Goal: Task Accomplishment & Management: Manage account settings

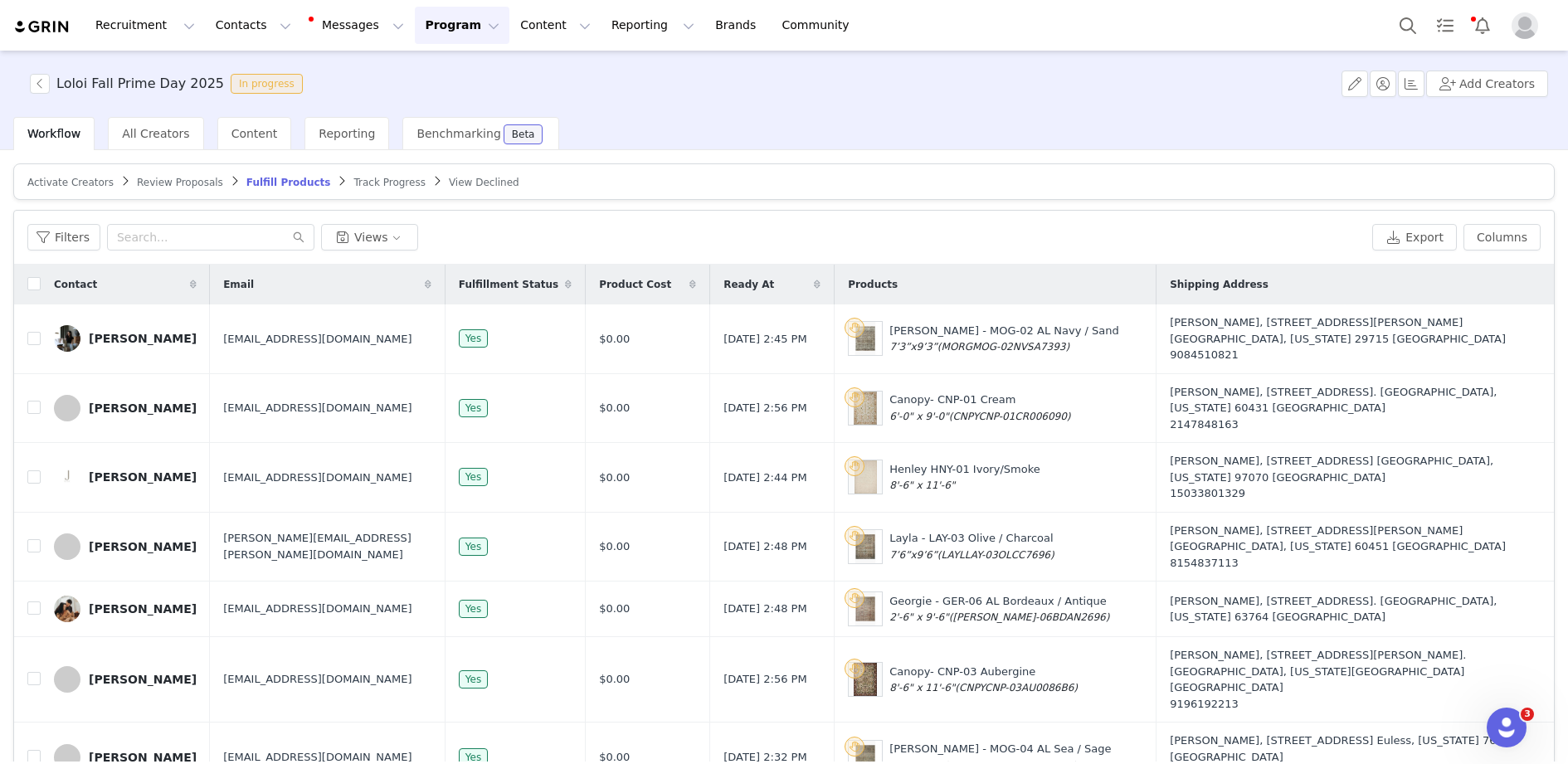
scroll to position [826, 0]
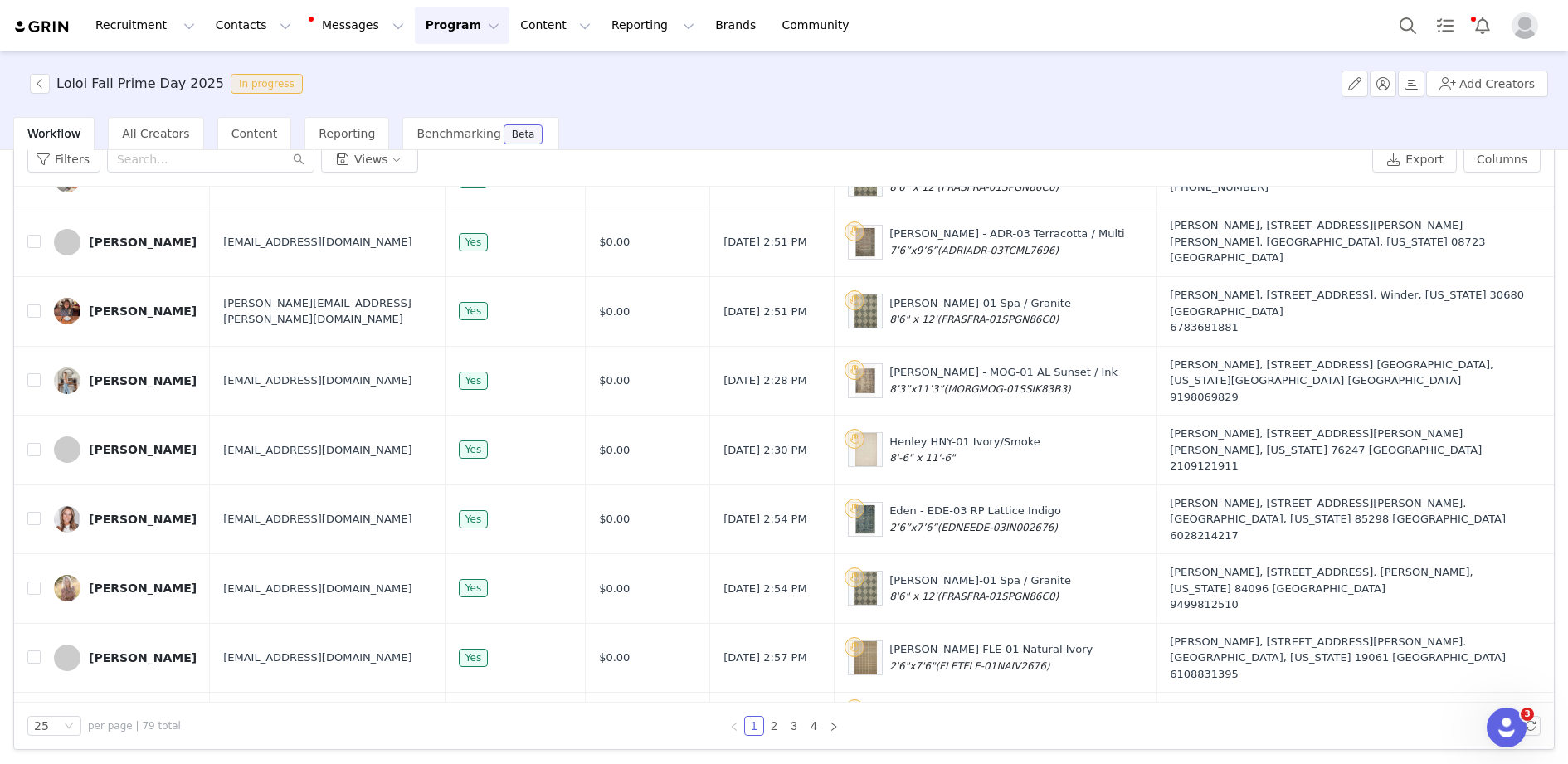
click at [445, 25] on button "Program Program" at bounding box center [461, 25] width 94 height 37
click at [461, 74] on p "Activations" at bounding box center [434, 73] width 64 height 18
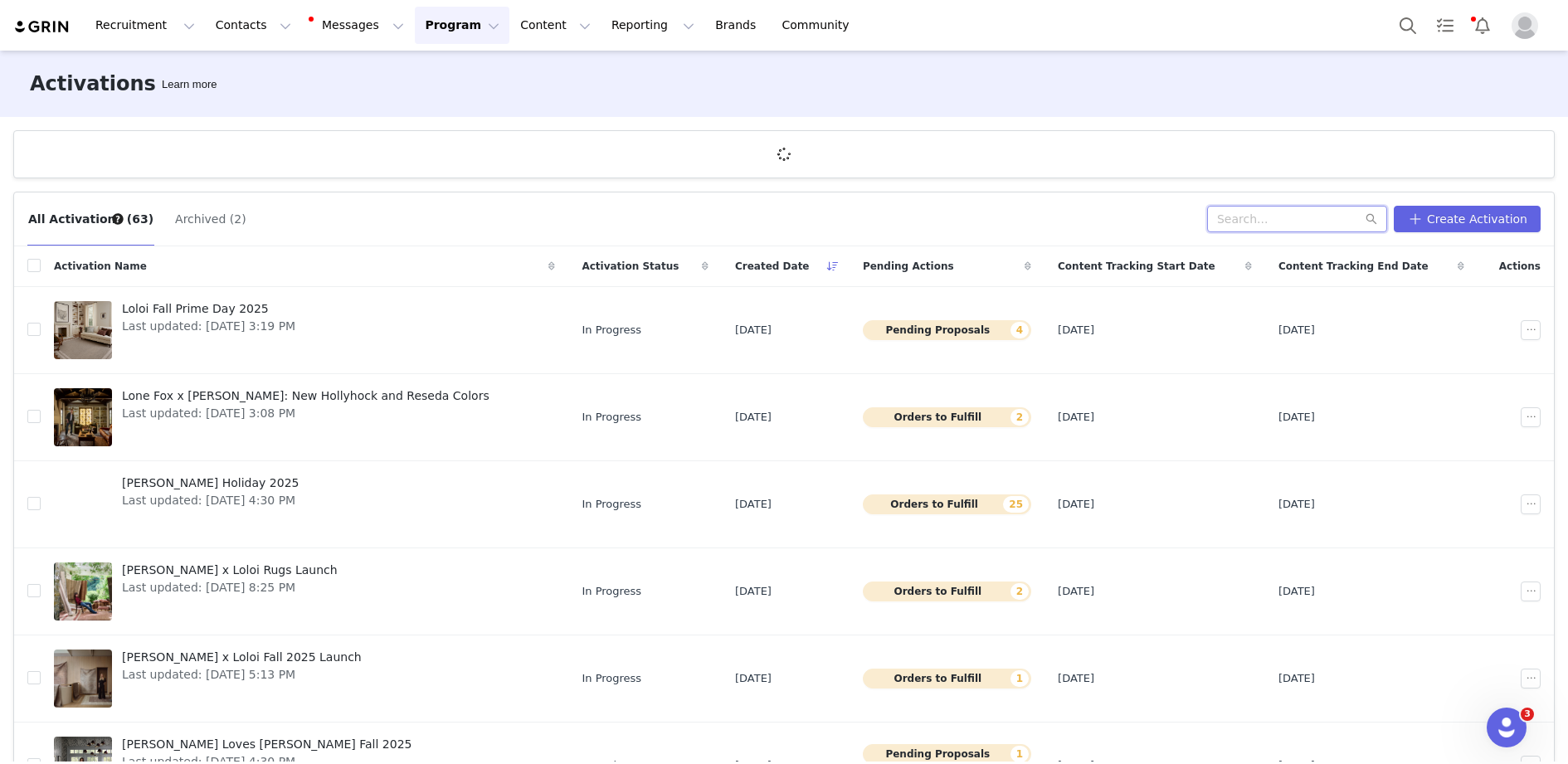
click at [1330, 216] on input "text" at bounding box center [1298, 218] width 180 height 26
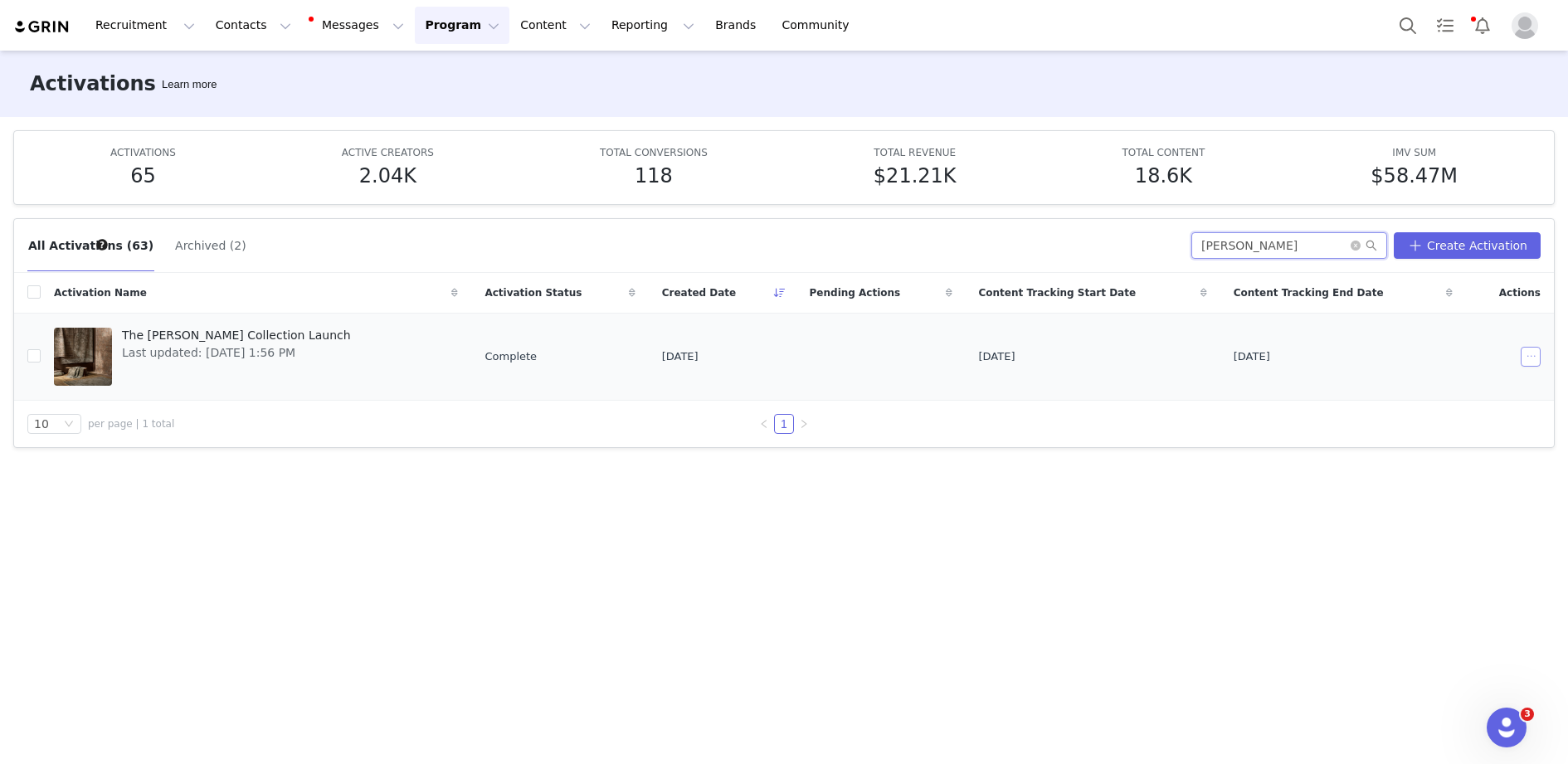
type input "[PERSON_NAME]"
click at [1535, 349] on button "button" at bounding box center [1531, 356] width 20 height 20
click at [1459, 410] on span "Duplicate" at bounding box center [1443, 411] width 55 height 18
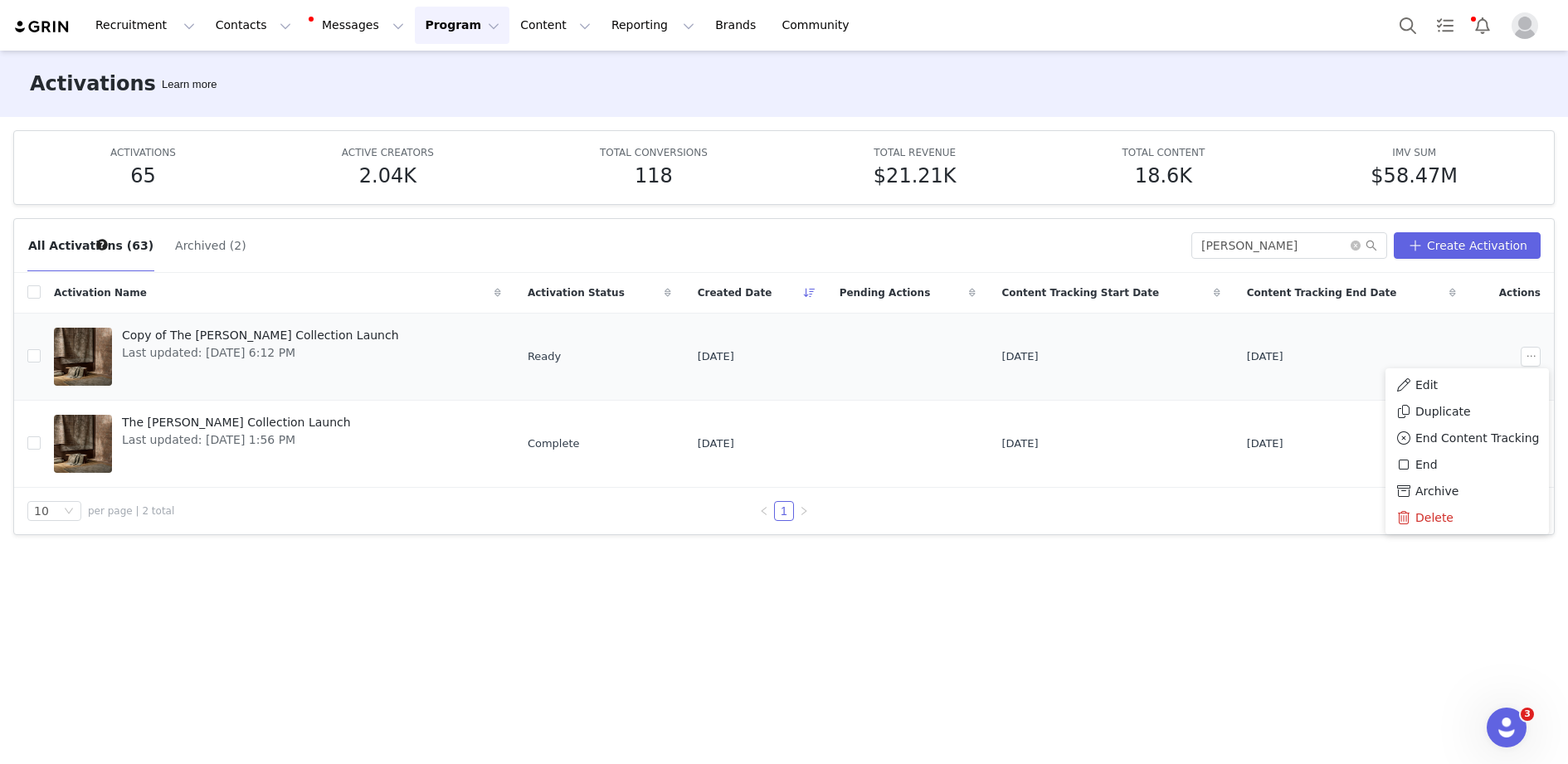
drag, startPoint x: 653, startPoint y: 356, endPoint x: 262, endPoint y: 356, distance: 391.0
click at [611, 356] on td "Ready" at bounding box center [599, 356] width 170 height 88
click at [260, 331] on span "Copy of The [PERSON_NAME] Collection Launch" at bounding box center [261, 336] width 277 height 18
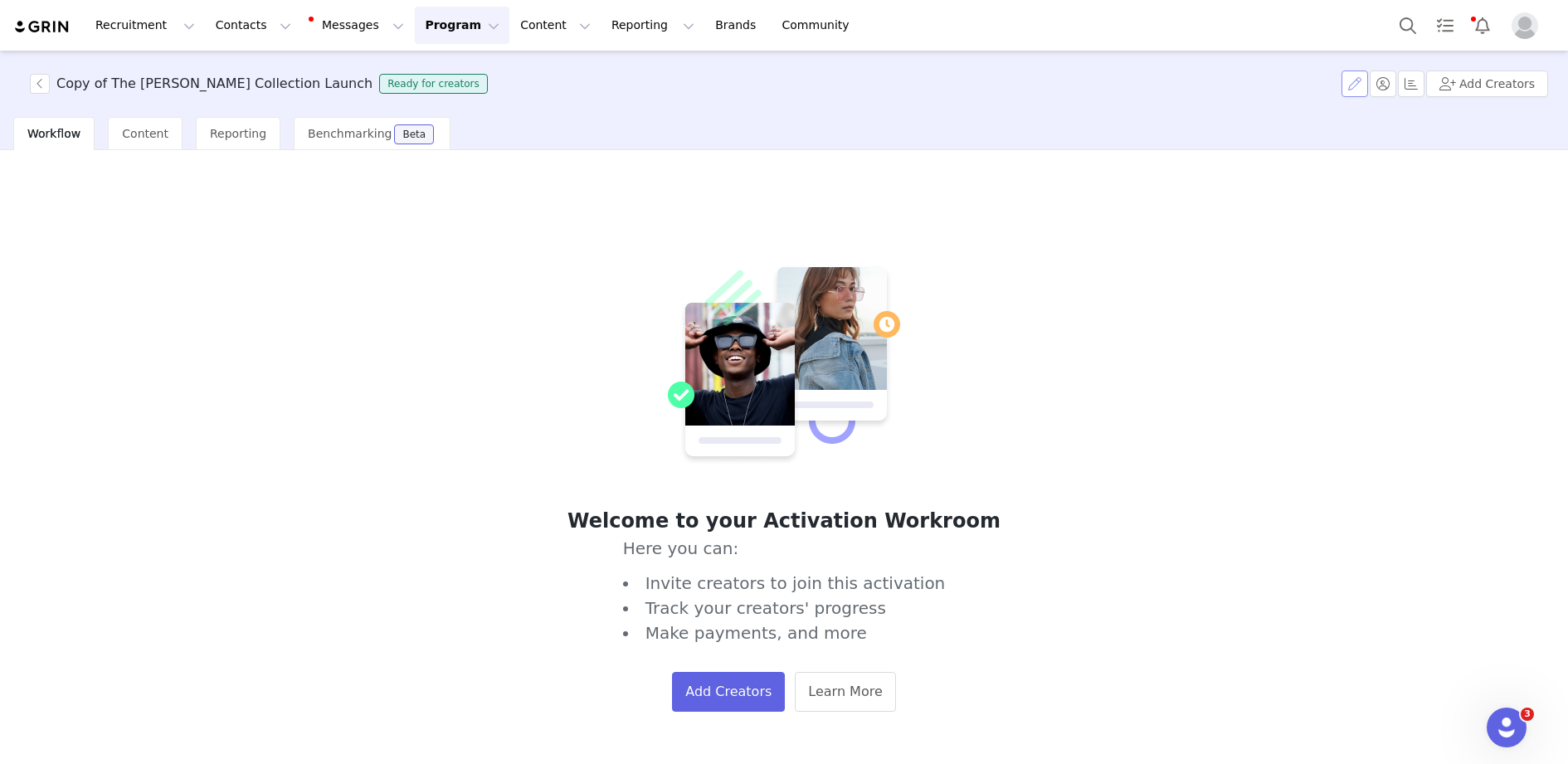
click at [1364, 82] on button "button" at bounding box center [1355, 83] width 26 height 26
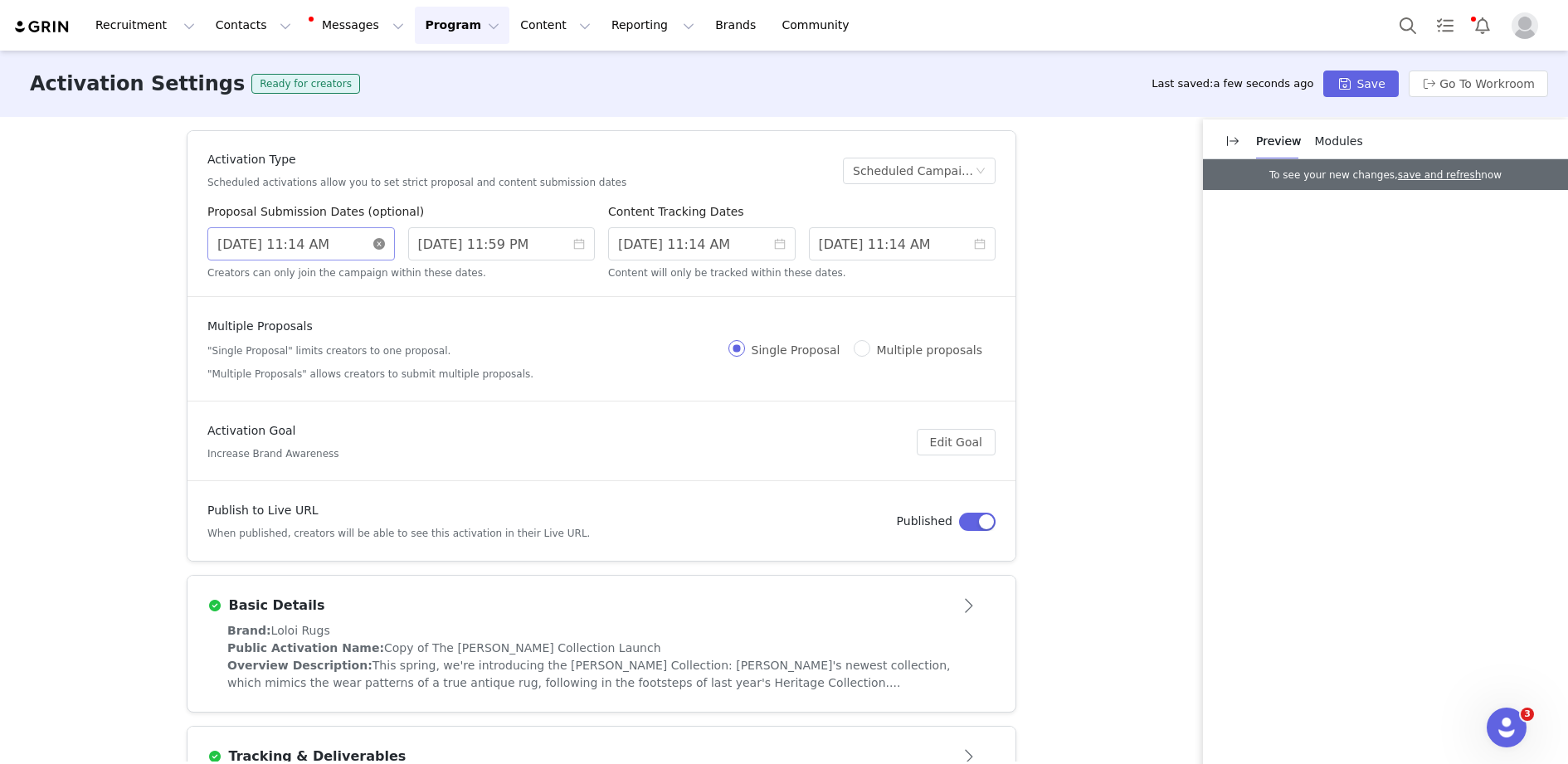
click at [376, 244] on icon "icon: close-circle" at bounding box center [379, 244] width 12 height 12
click at [581, 241] on icon "icon: close-circle" at bounding box center [580, 244] width 12 height 12
click at [293, 253] on input at bounding box center [301, 244] width 188 height 33
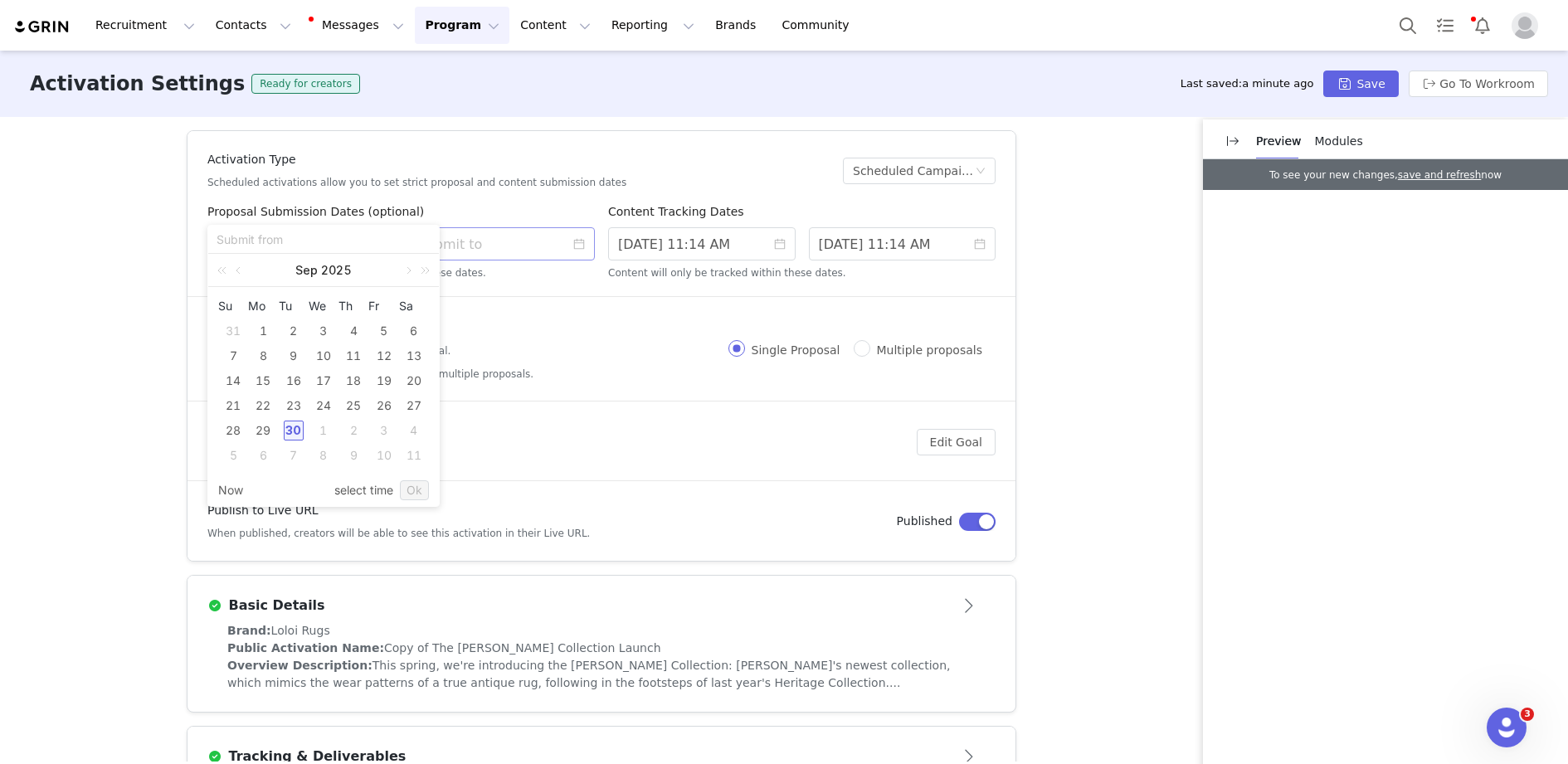
click at [349, 426] on div "2" at bounding box center [353, 430] width 20 height 20
type input "[DATE] 6:12 PM"
click at [331, 338] on div "1" at bounding box center [323, 331] width 20 height 20
type input "[DATE] 6:12 PM"
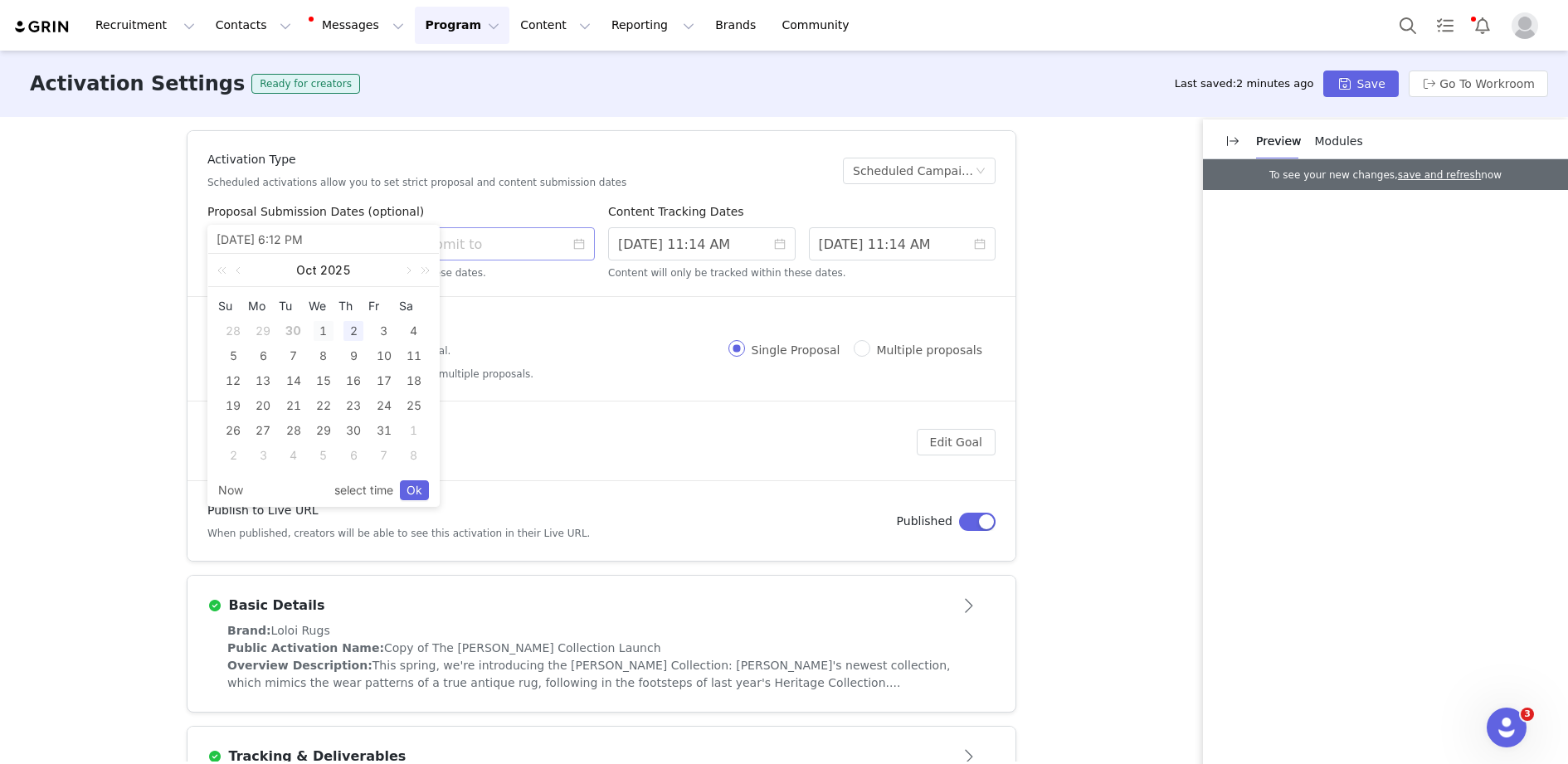
type input "[DATE] 6:12 PM"
click at [414, 500] on link "Ok" at bounding box center [415, 490] width 29 height 20
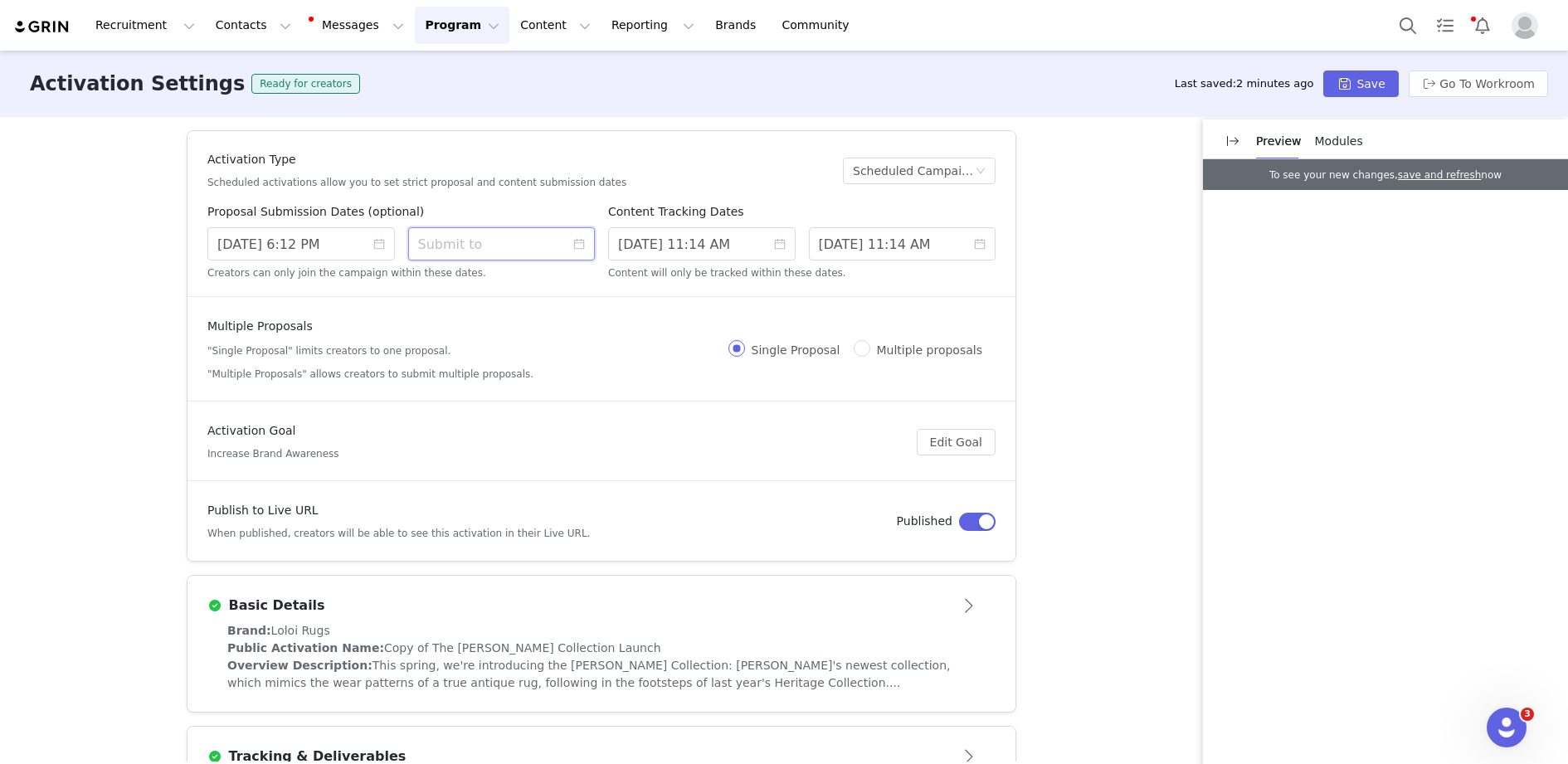
click at [442, 239] on input at bounding box center [501, 244] width 188 height 33
click at [602, 278] on link at bounding box center [608, 270] width 15 height 33
click at [468, 405] on div "20" at bounding box center [462, 405] width 20 height 20
type input "[DATE] 6:12 PM"
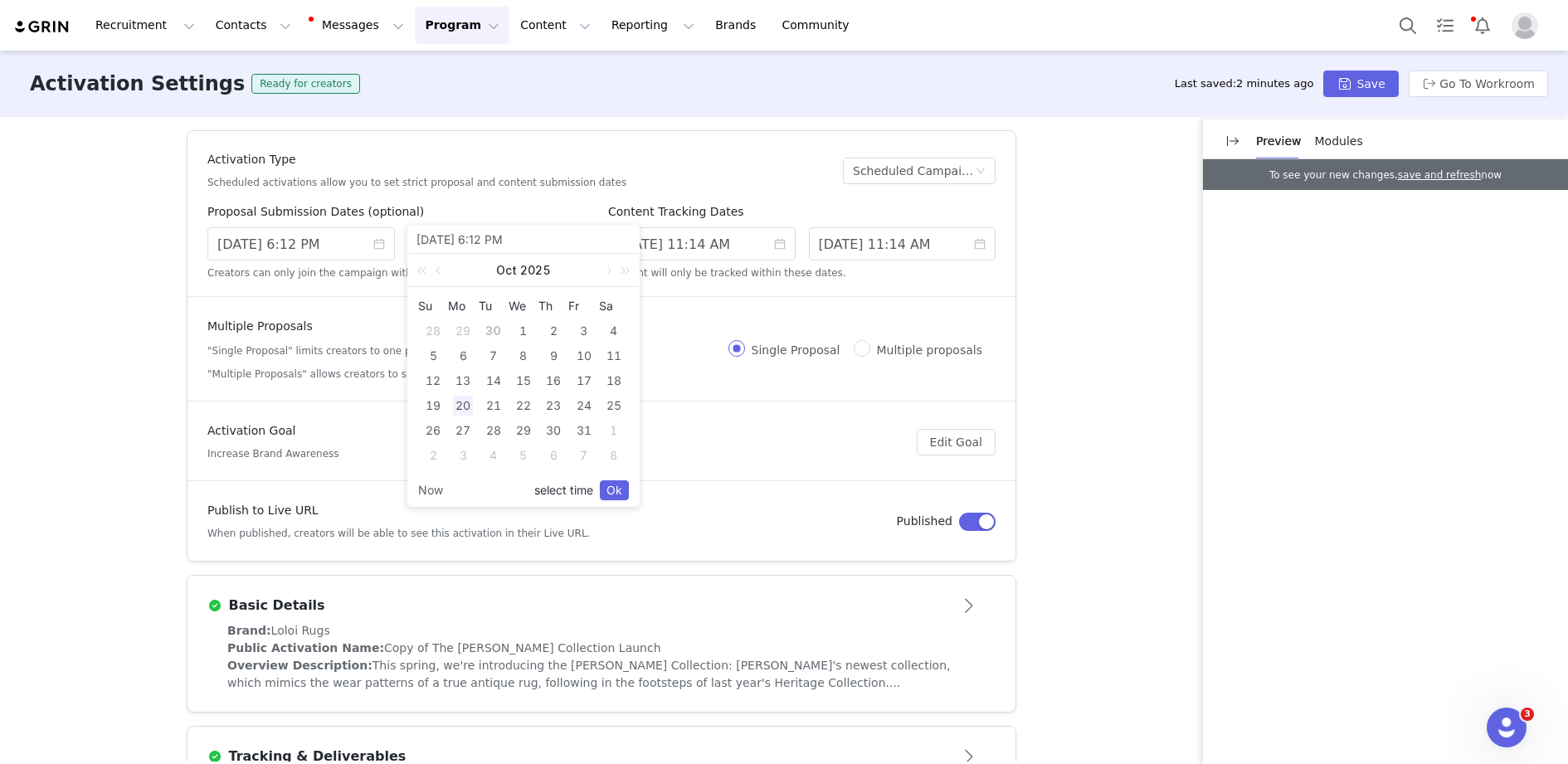
click at [552, 488] on link "select time" at bounding box center [563, 490] width 59 height 31
click at [452, 388] on li "11" at bounding box center [446, 397] width 76 height 20
type input "[DATE] 11:12 PM"
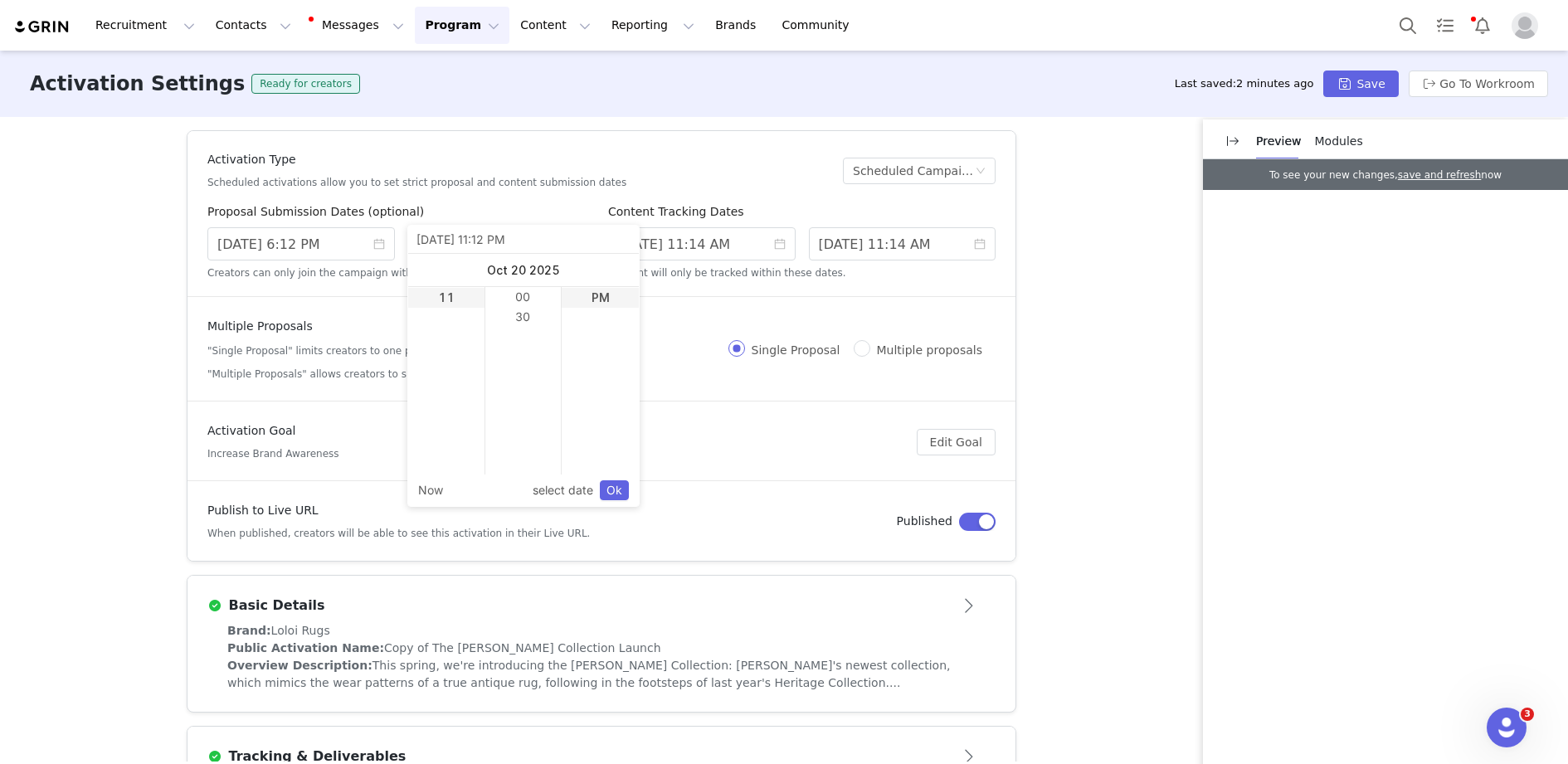
click at [506, 240] on input "[DATE] 11:12 PM" at bounding box center [524, 239] width 214 height 18
type input "[DATE] 11:5 PM"
type input "[DATE] 11:59 PM"
click at [615, 487] on link "Ok" at bounding box center [614, 490] width 29 height 20
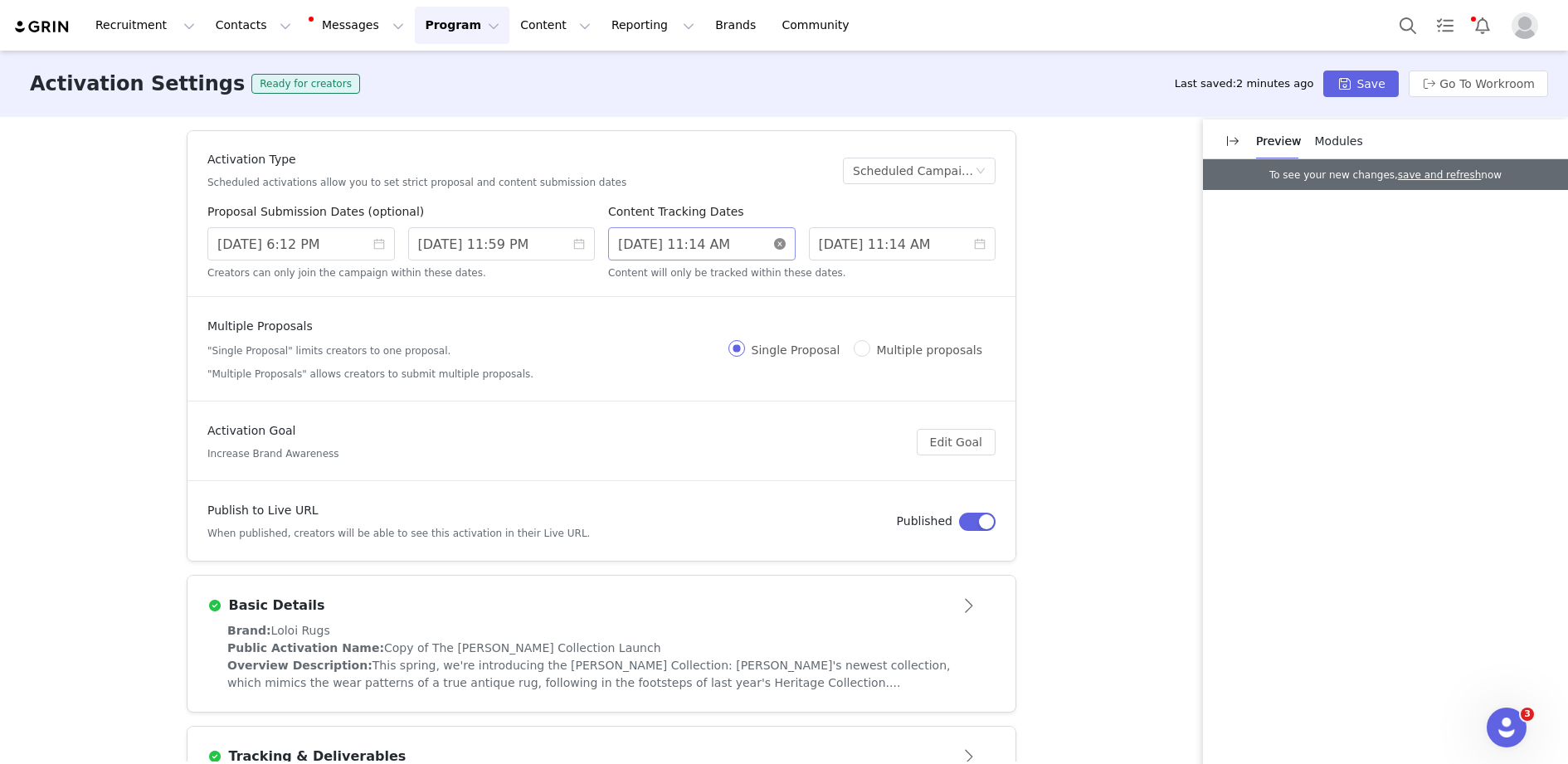
click at [785, 241] on icon "icon: close-circle" at bounding box center [780, 244] width 12 height 12
click at [980, 246] on icon "icon: close-circle" at bounding box center [980, 244] width 12 height 12
click at [703, 245] on input at bounding box center [702, 244] width 188 height 33
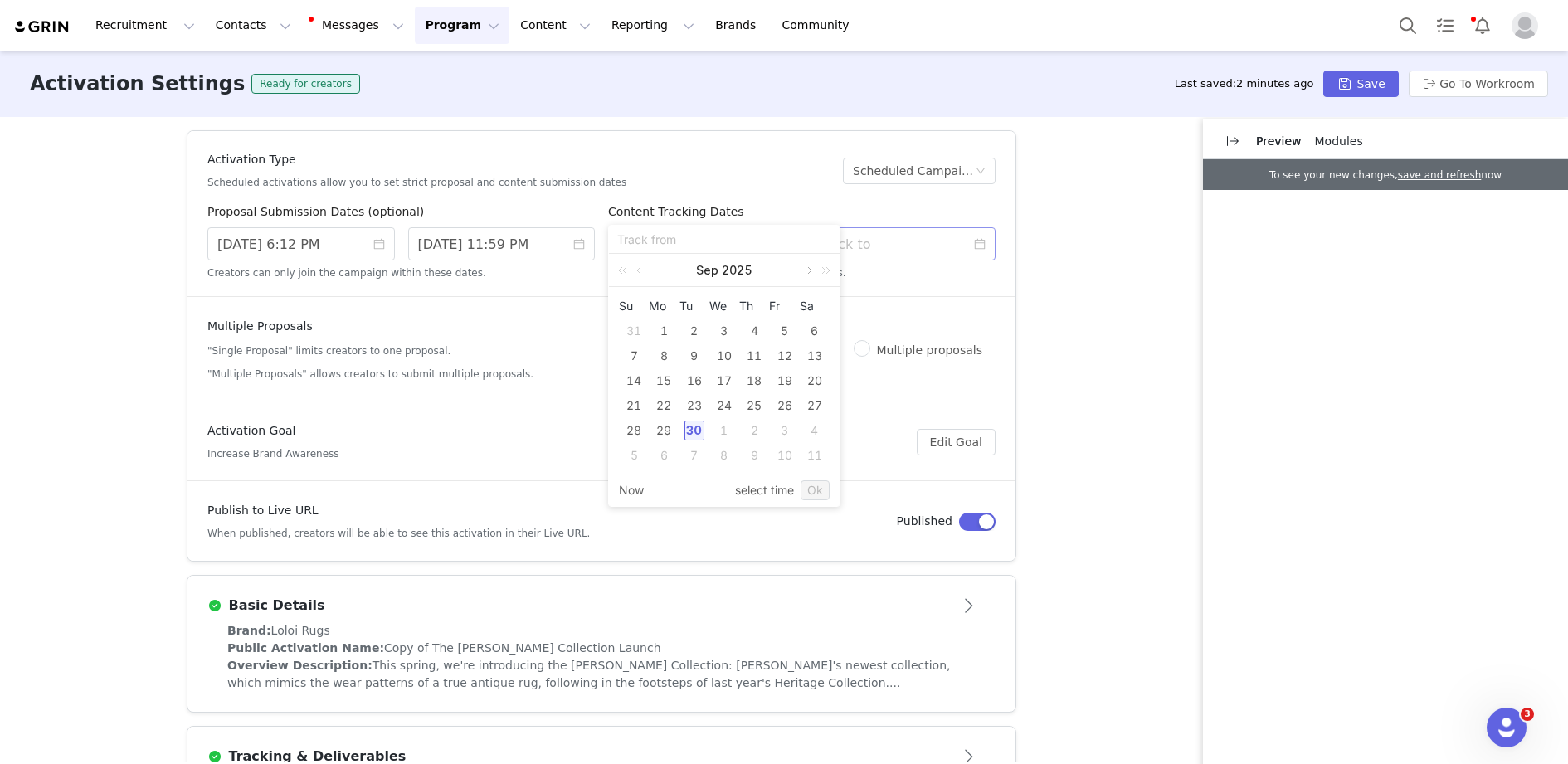
click at [812, 275] on link at bounding box center [808, 270] width 15 height 33
click at [631, 377] on div "9" at bounding box center [633, 380] width 20 height 20
type input "[DATE] 6:14 PM"
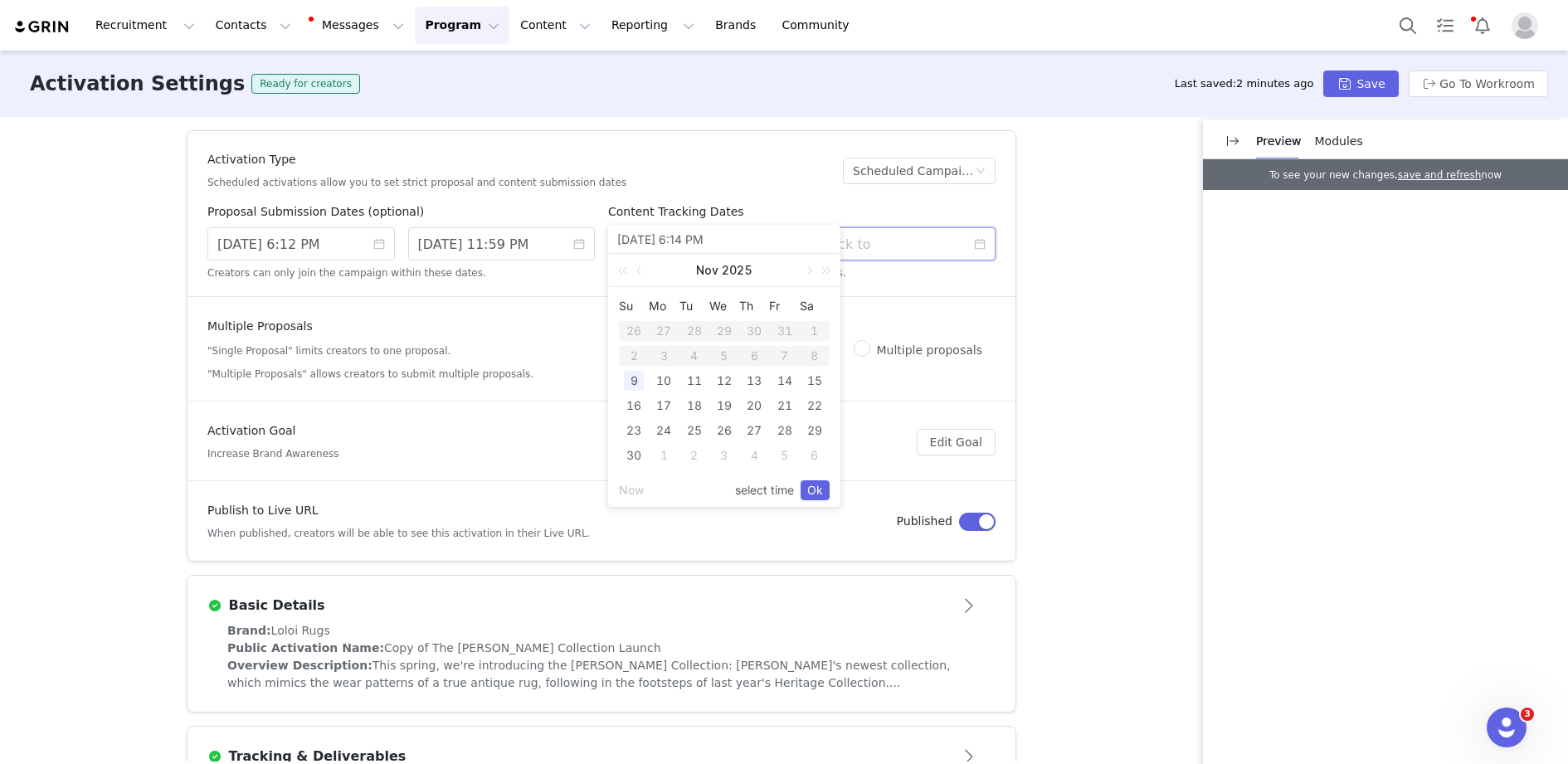
click at [911, 243] on input at bounding box center [903, 244] width 188 height 33
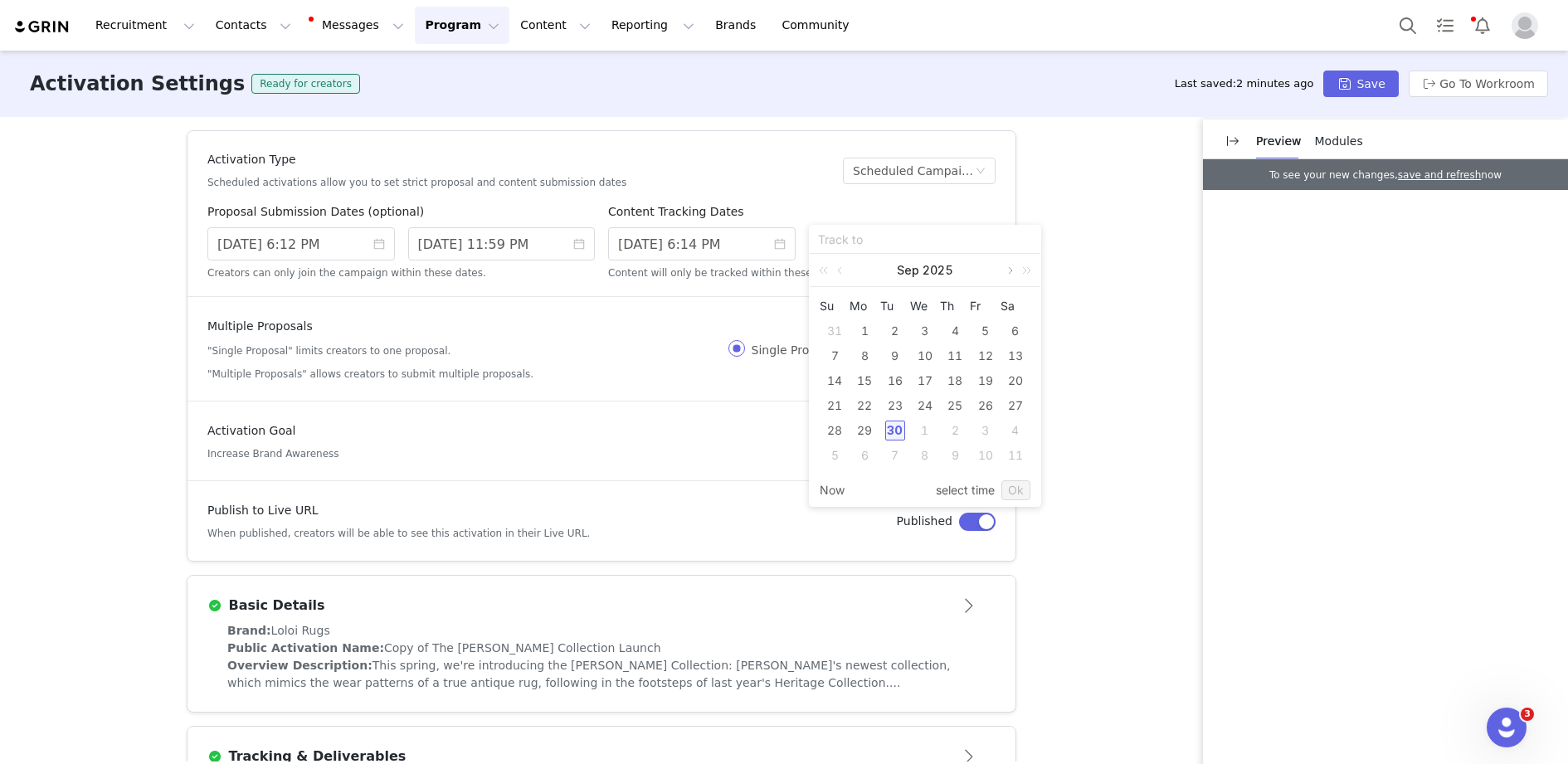
click at [1009, 272] on link at bounding box center [1010, 270] width 15 height 33
click at [834, 406] on div "16" at bounding box center [835, 405] width 20 height 20
type input "[DATE] 6:14 PM"
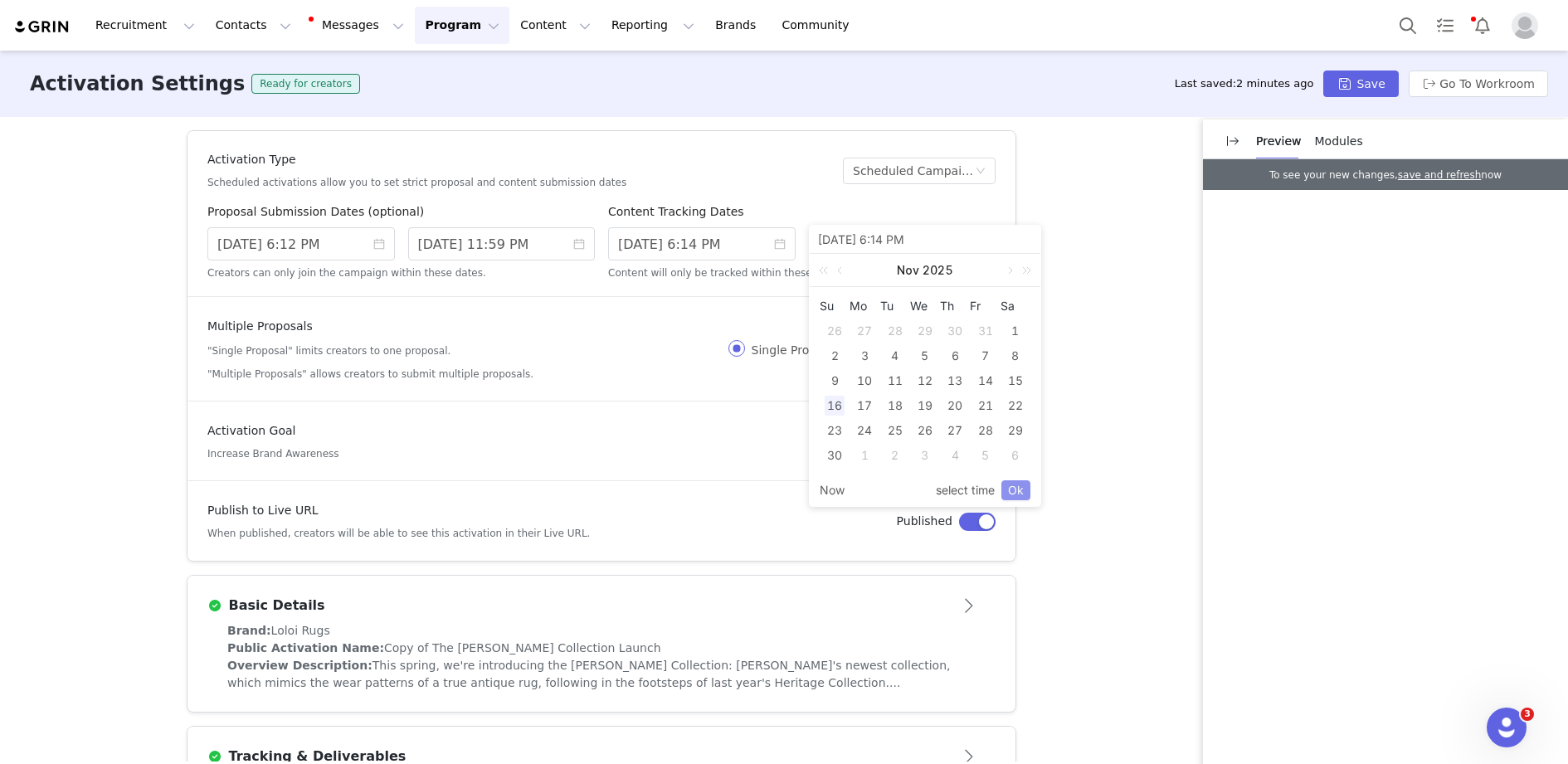
click at [1019, 487] on link "Ok" at bounding box center [1016, 490] width 29 height 20
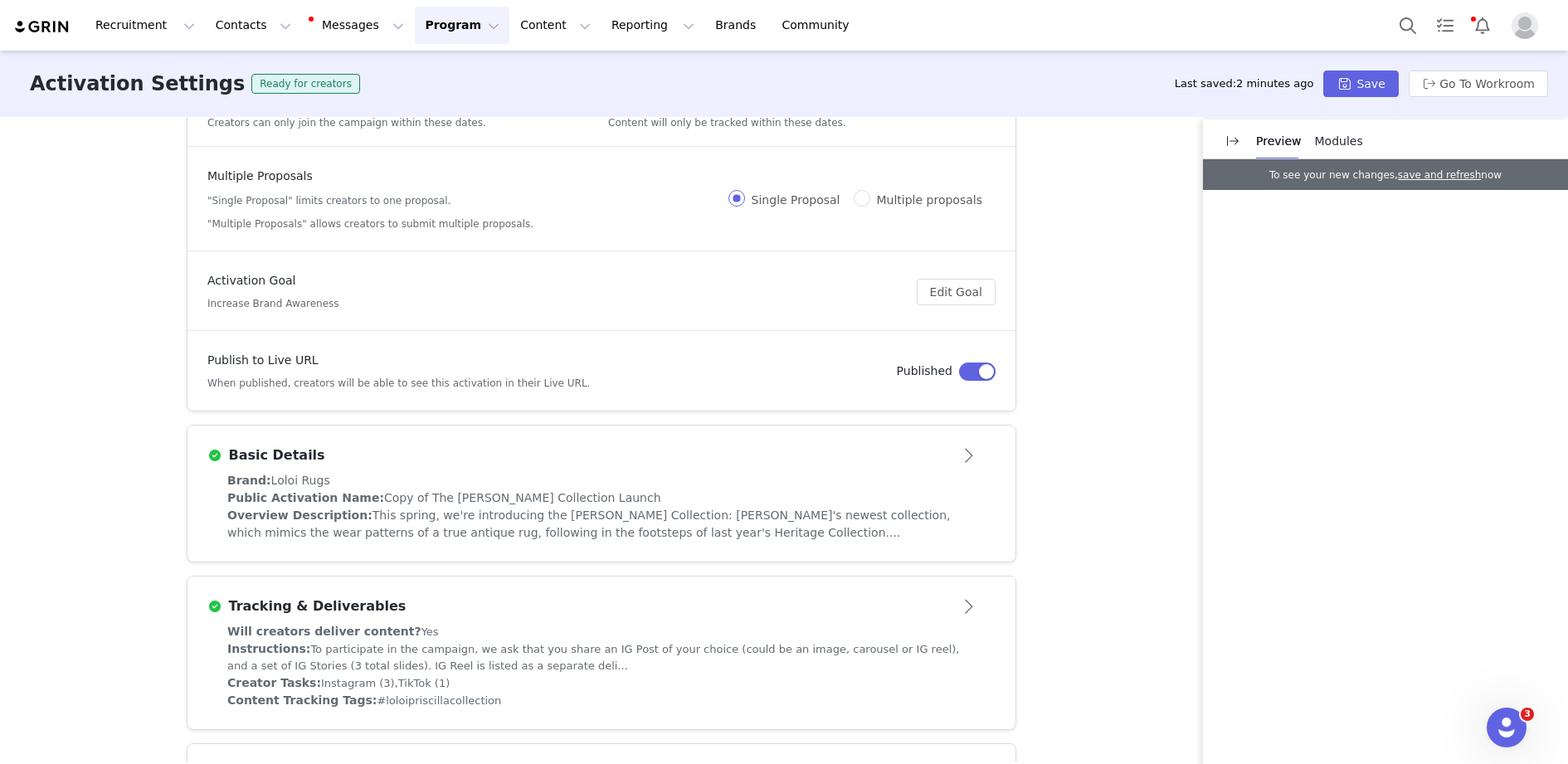
scroll to position [247, 0]
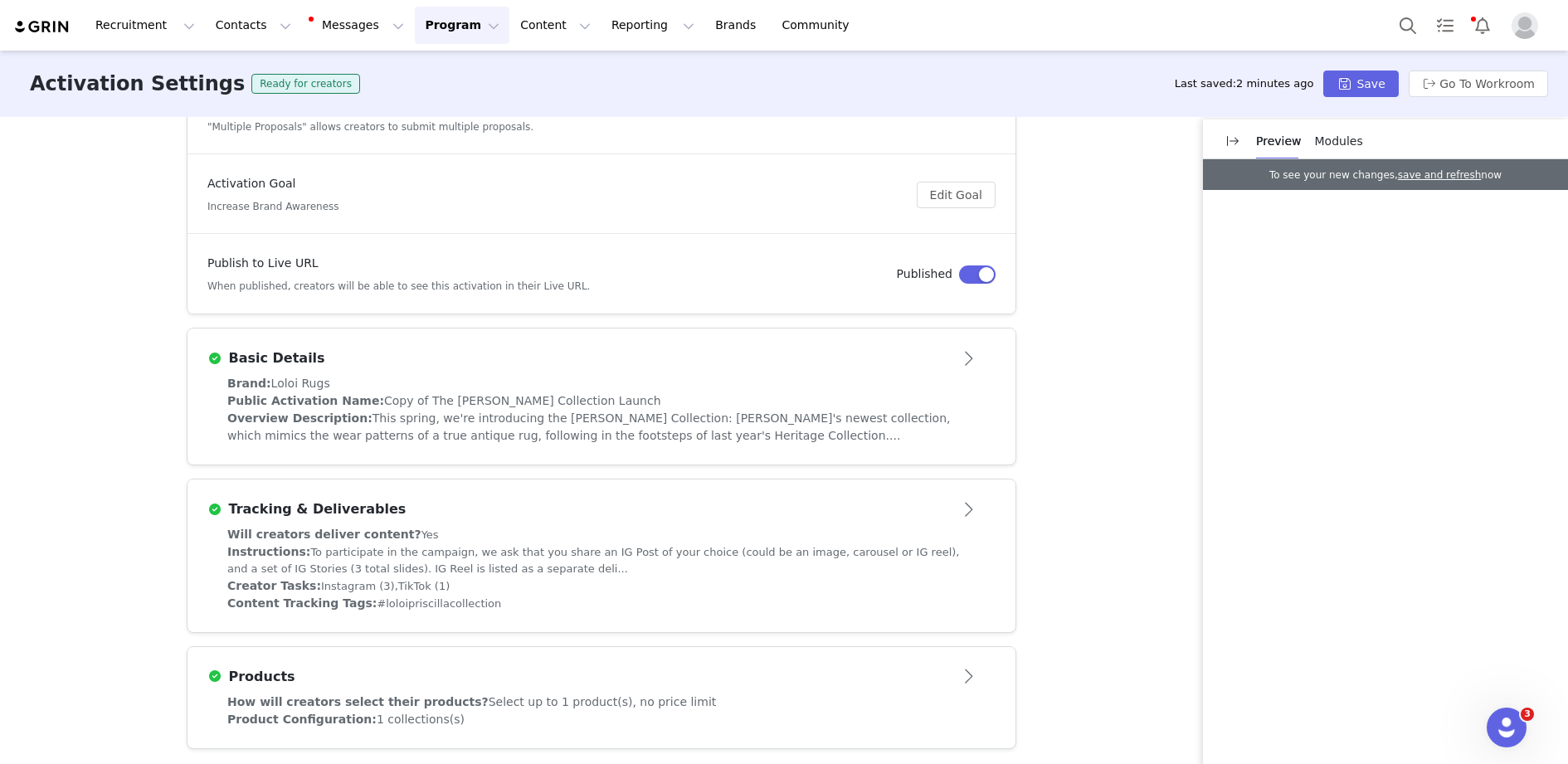
click at [961, 275] on button "button" at bounding box center [977, 274] width 37 height 18
click at [831, 365] on div "Basic Details" at bounding box center [574, 358] width 733 height 20
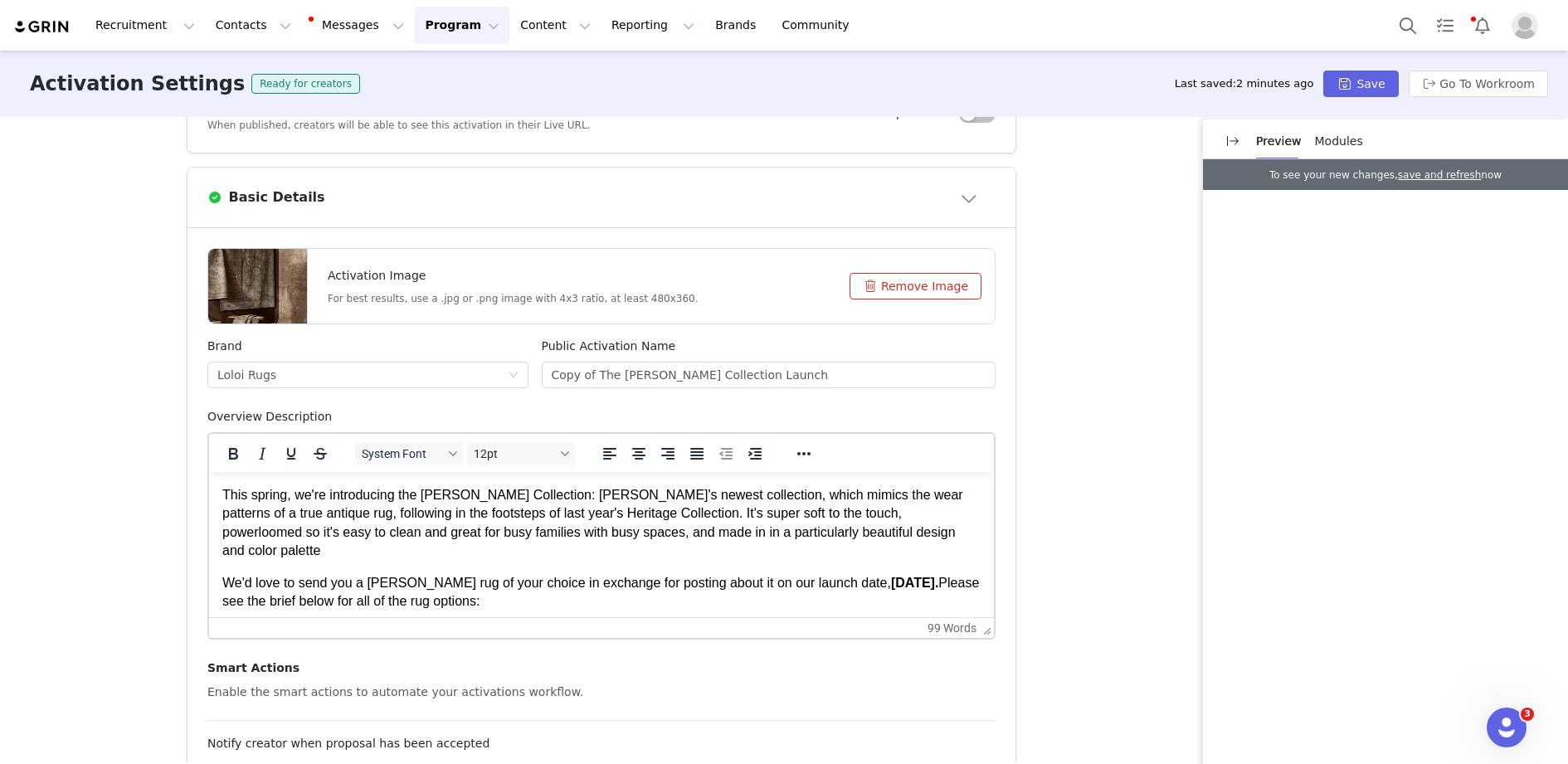
scroll to position [0, 0]
click at [747, 387] on div "Public Activation Name Copy of The [PERSON_NAME] Collection Launch" at bounding box center [769, 372] width 468 height 71
click at [740, 376] on input "Copy of The [PERSON_NAME] Collection Launch" at bounding box center [769, 375] width 455 height 26
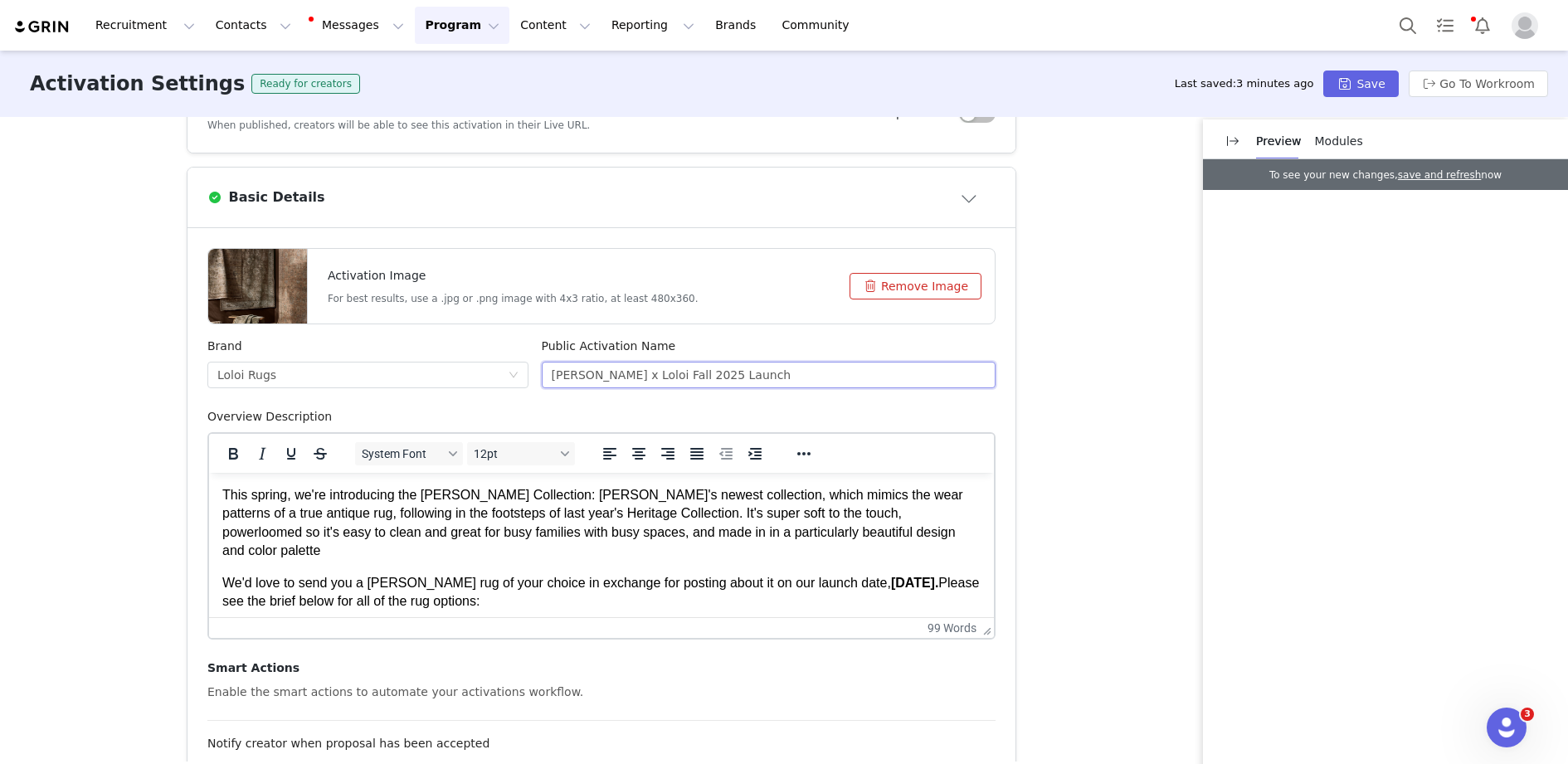
scroll to position [19, 0]
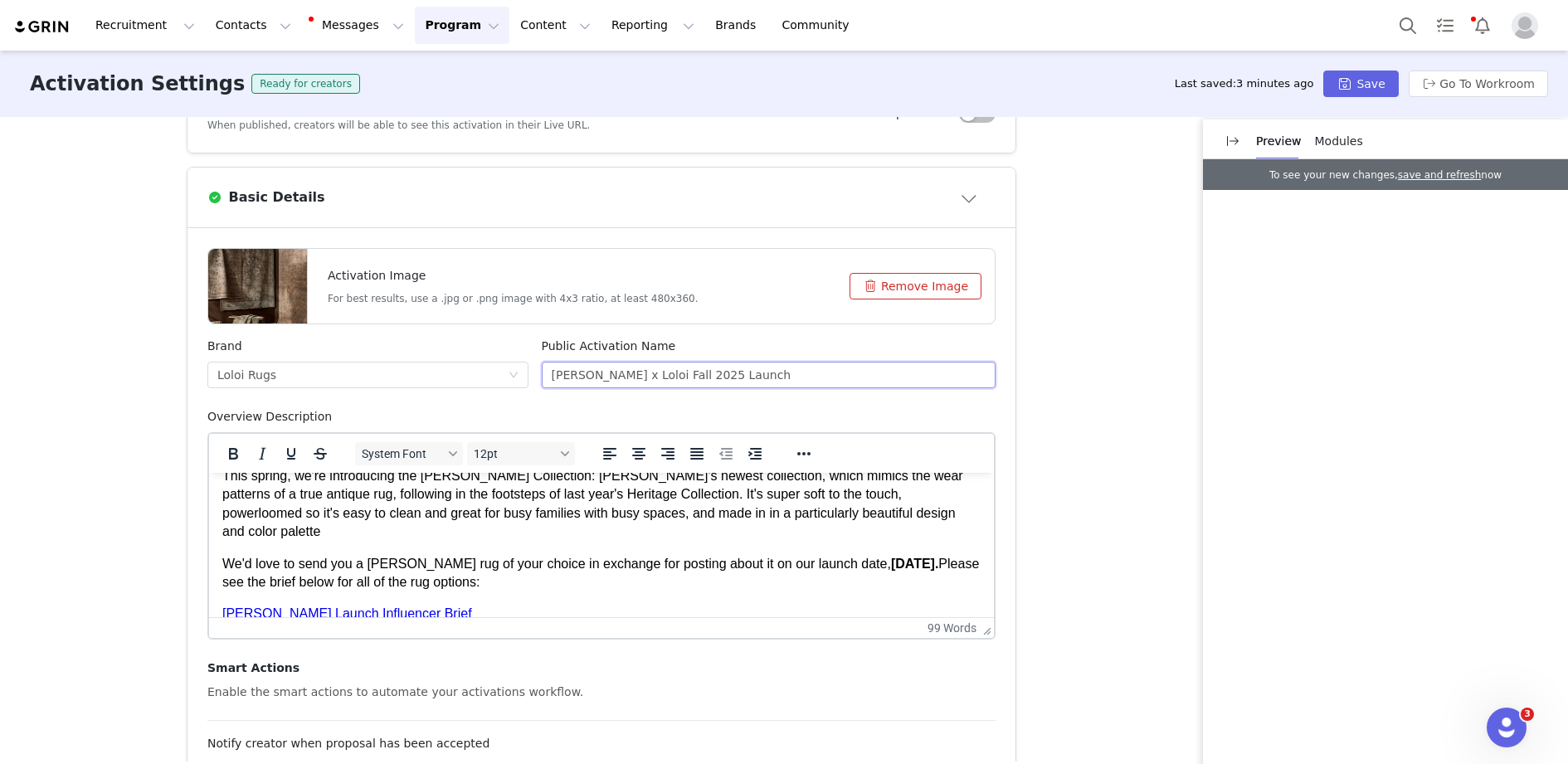
type input "[PERSON_NAME] x Loloi Fall 2025 Launch"
click at [483, 557] on p "We'd love to send you a [PERSON_NAME] rug of your choice in exchange for postin…" at bounding box center [602, 574] width 758 height 37
click at [536, 581] on body "This spring, we're introducing the [PERSON_NAME] Collection: [PERSON_NAME]'s ne…" at bounding box center [602, 546] width 758 height 157
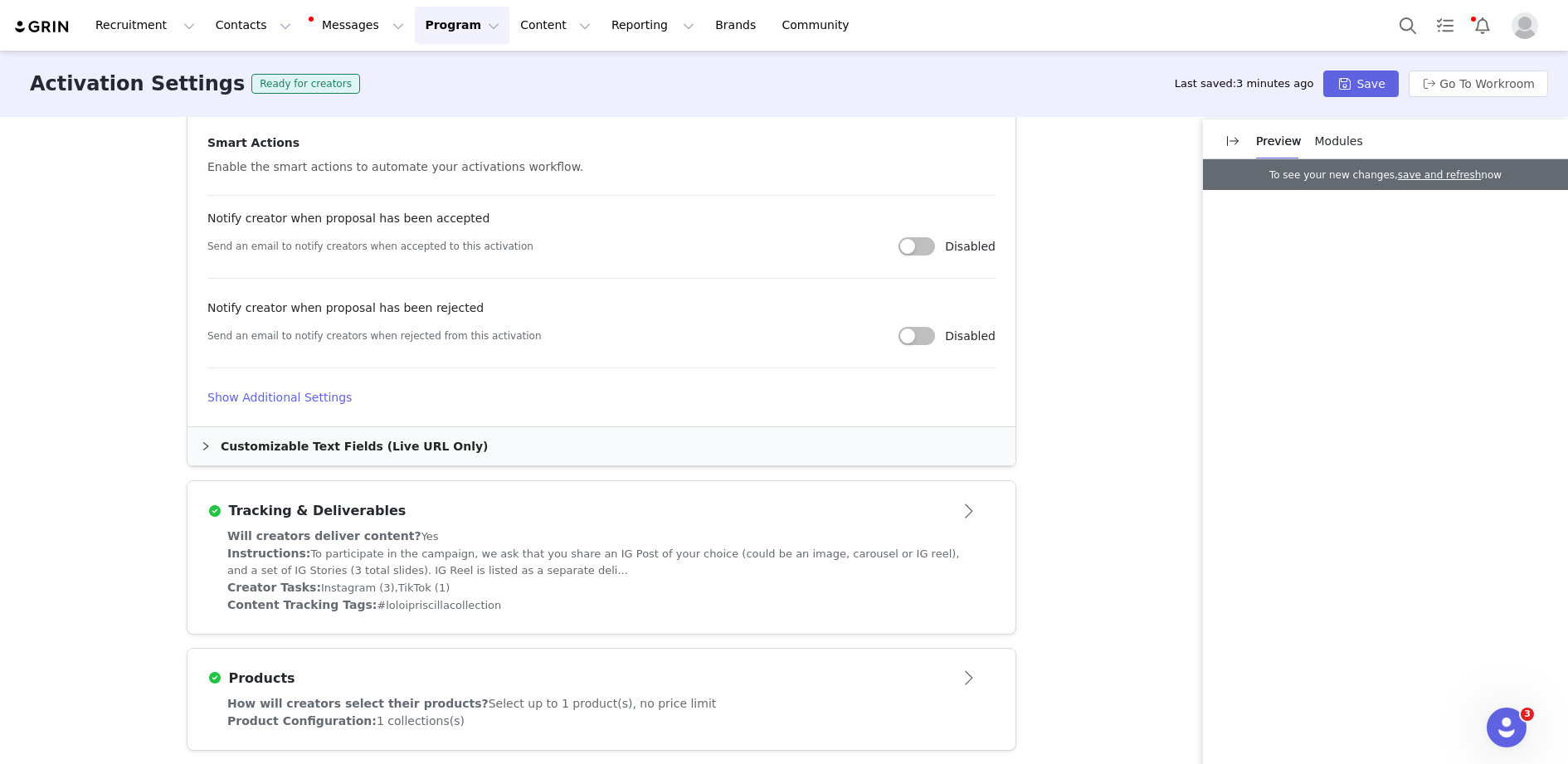
click at [627, 532] on div "Will creators deliver content? Yes" at bounding box center [602, 536] width 749 height 18
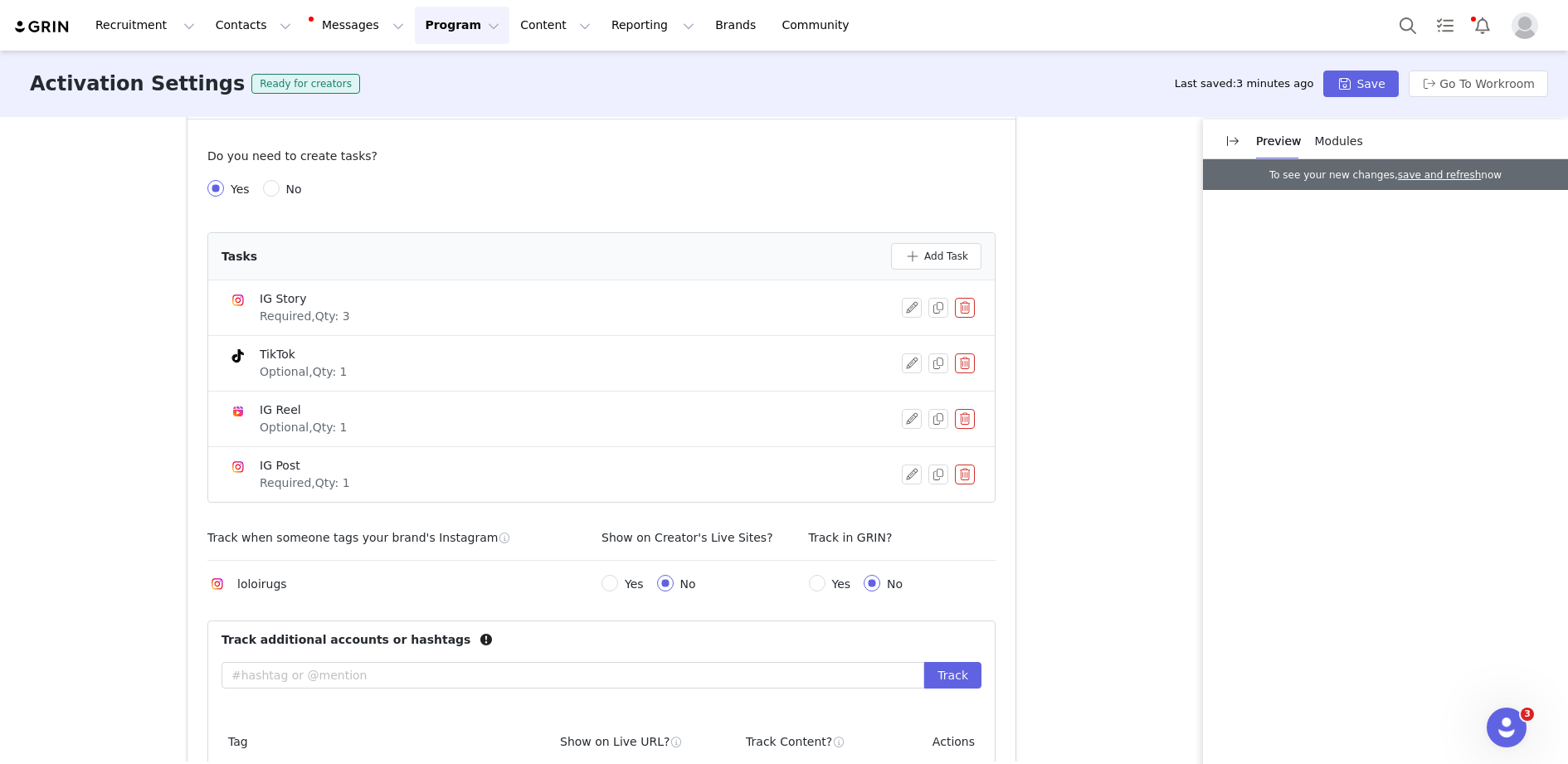
scroll to position [820, 0]
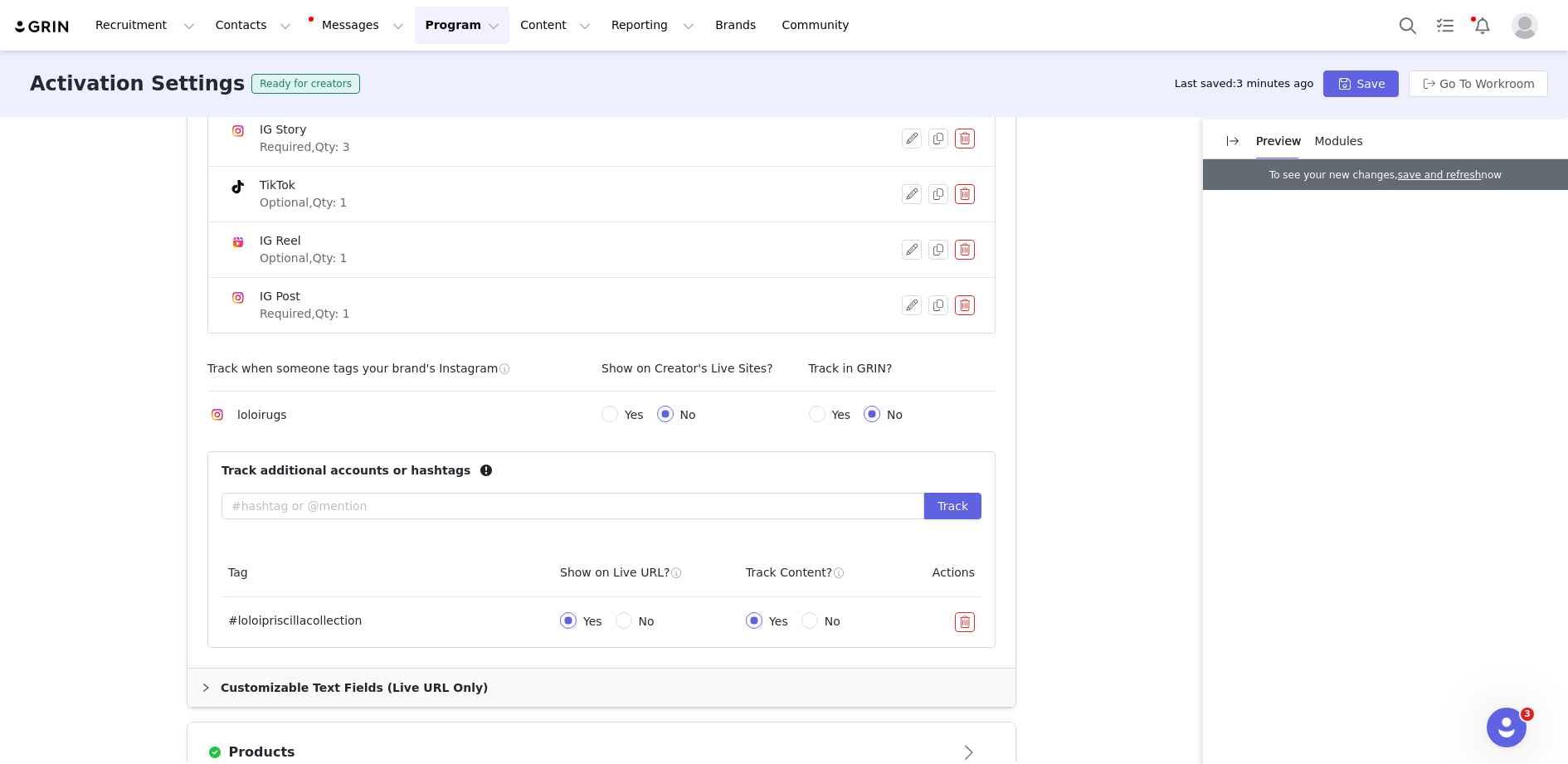
click at [967, 620] on button "button" at bounding box center [965, 622] width 20 height 20
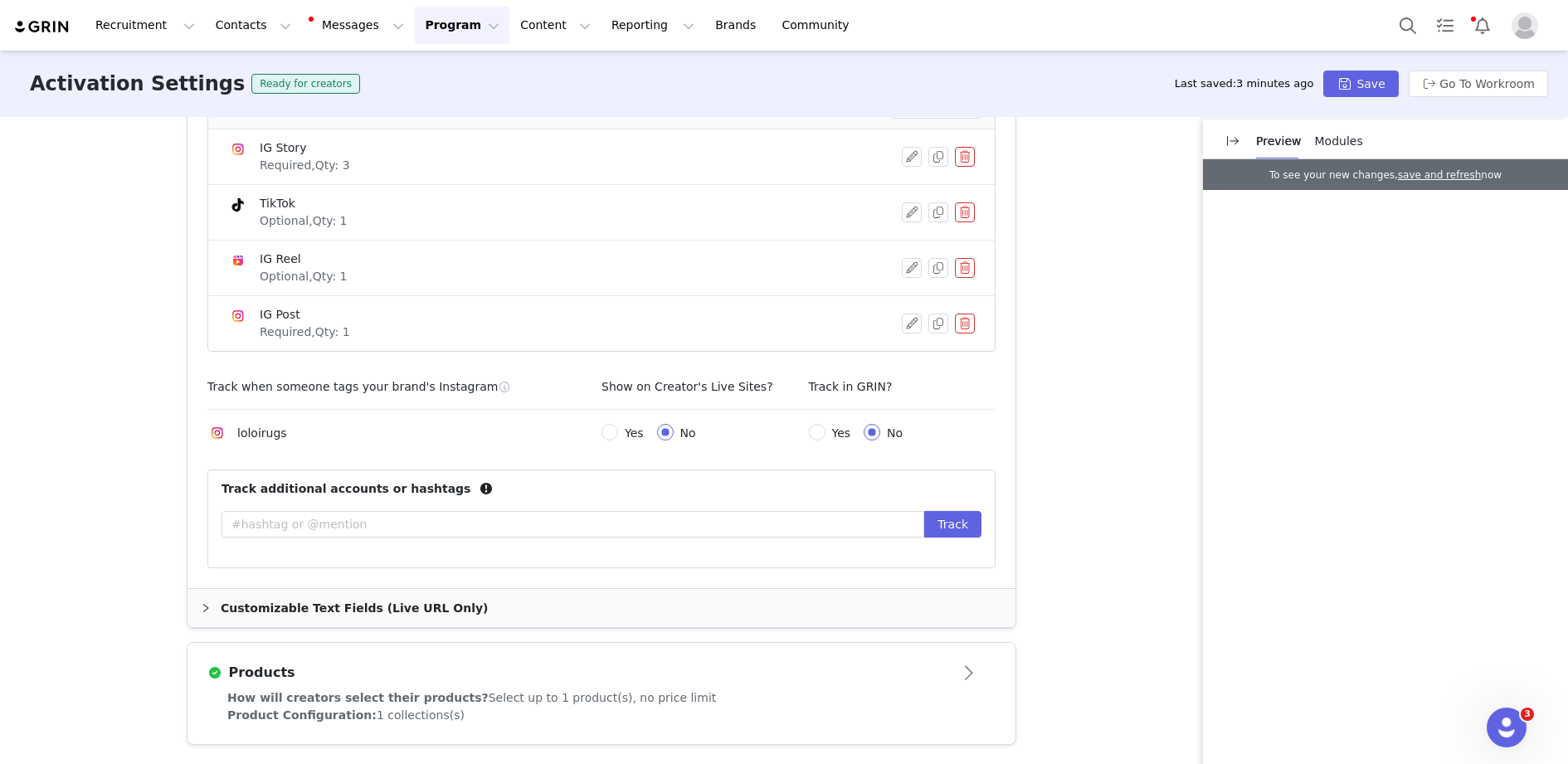
scroll to position [794, 0]
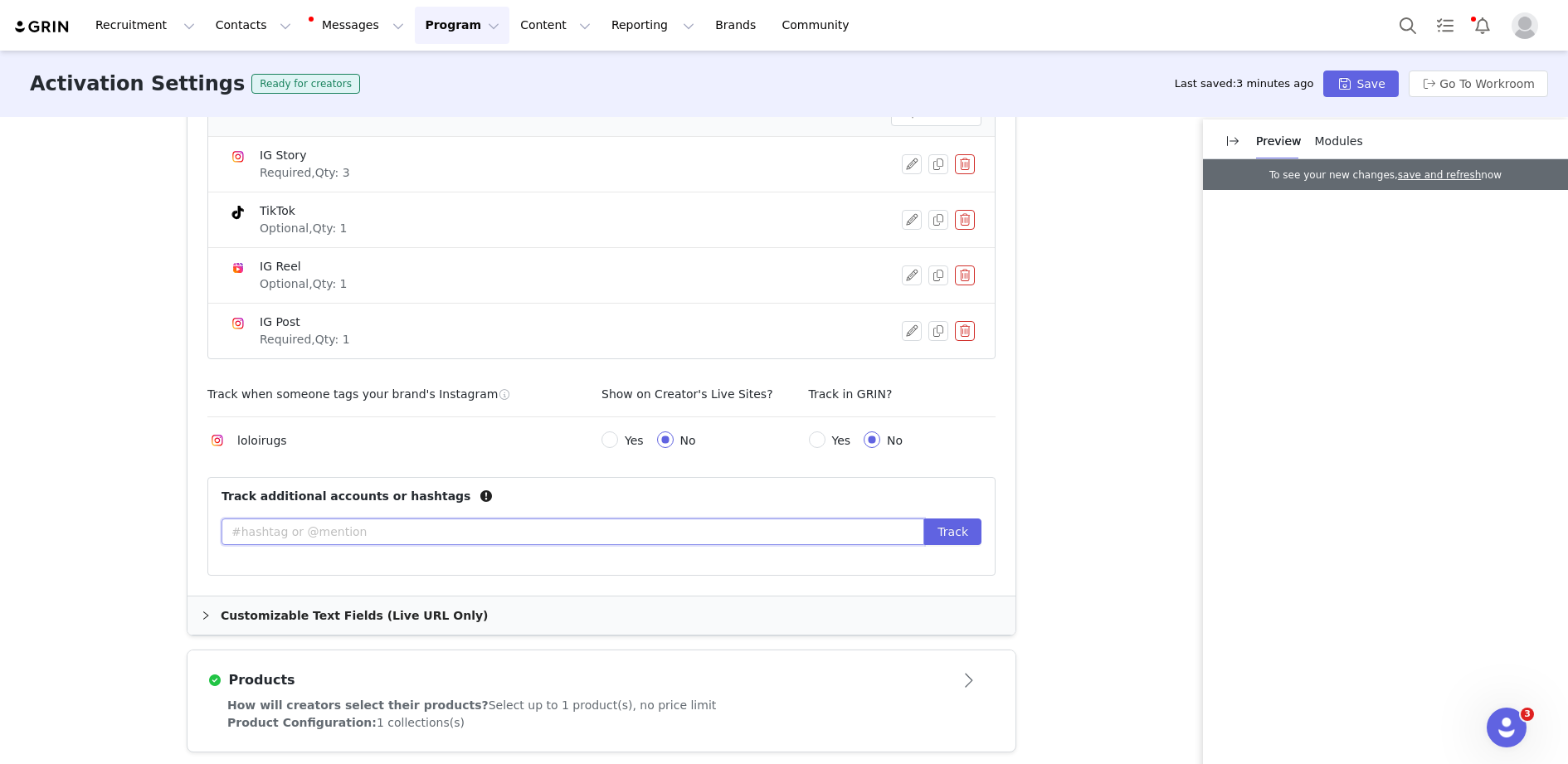
click at [818, 535] on input "text" at bounding box center [573, 531] width 703 height 26
click at [231, 529] on input "brigetteromanekxloloi" at bounding box center [573, 531] width 703 height 26
type input "#brigetteromanekxloloi"
click at [962, 533] on button "Track" at bounding box center [953, 531] width 57 height 26
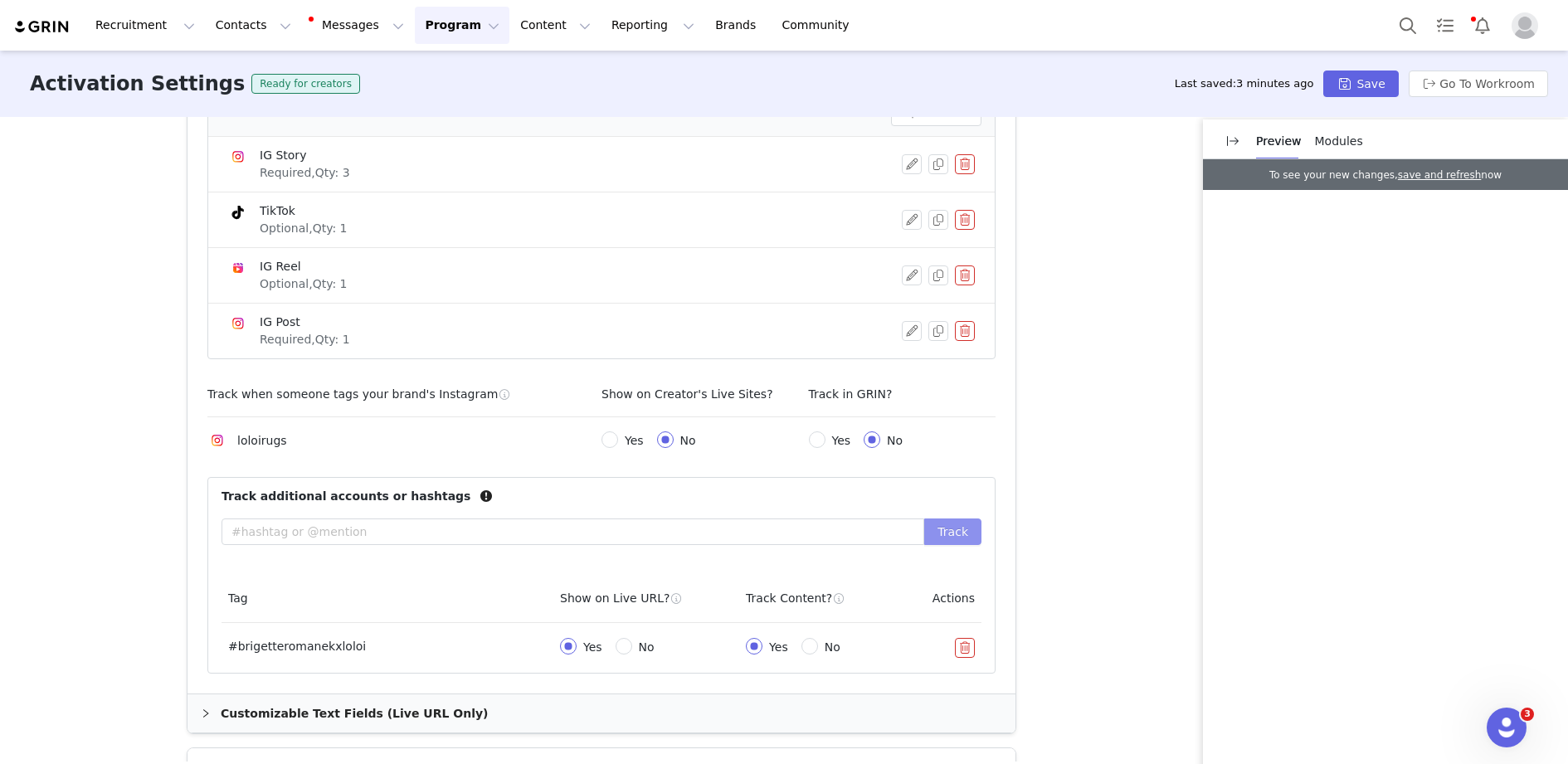
scroll to position [892, 0]
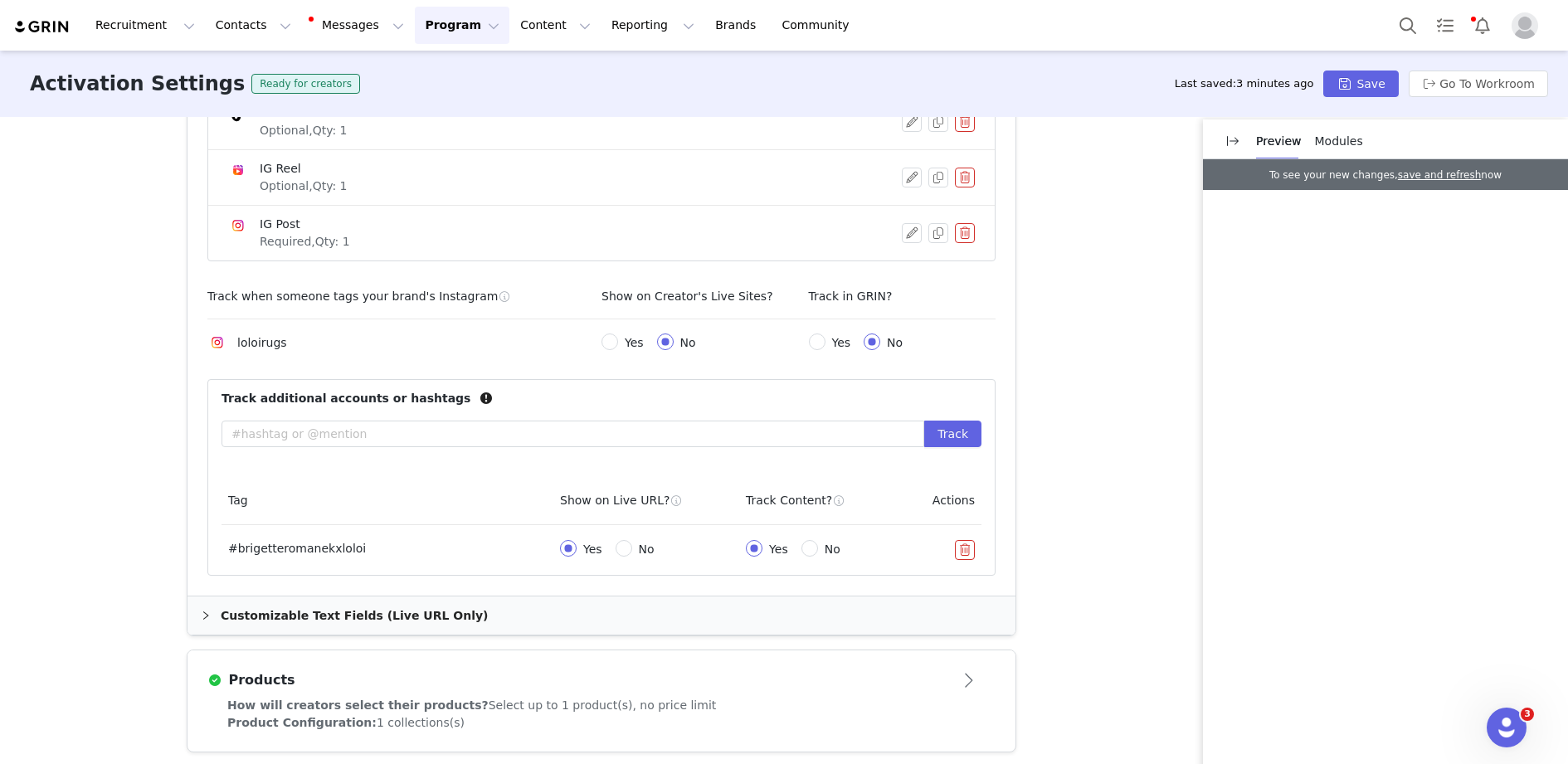
click at [776, 671] on div "Products" at bounding box center [574, 680] width 733 height 20
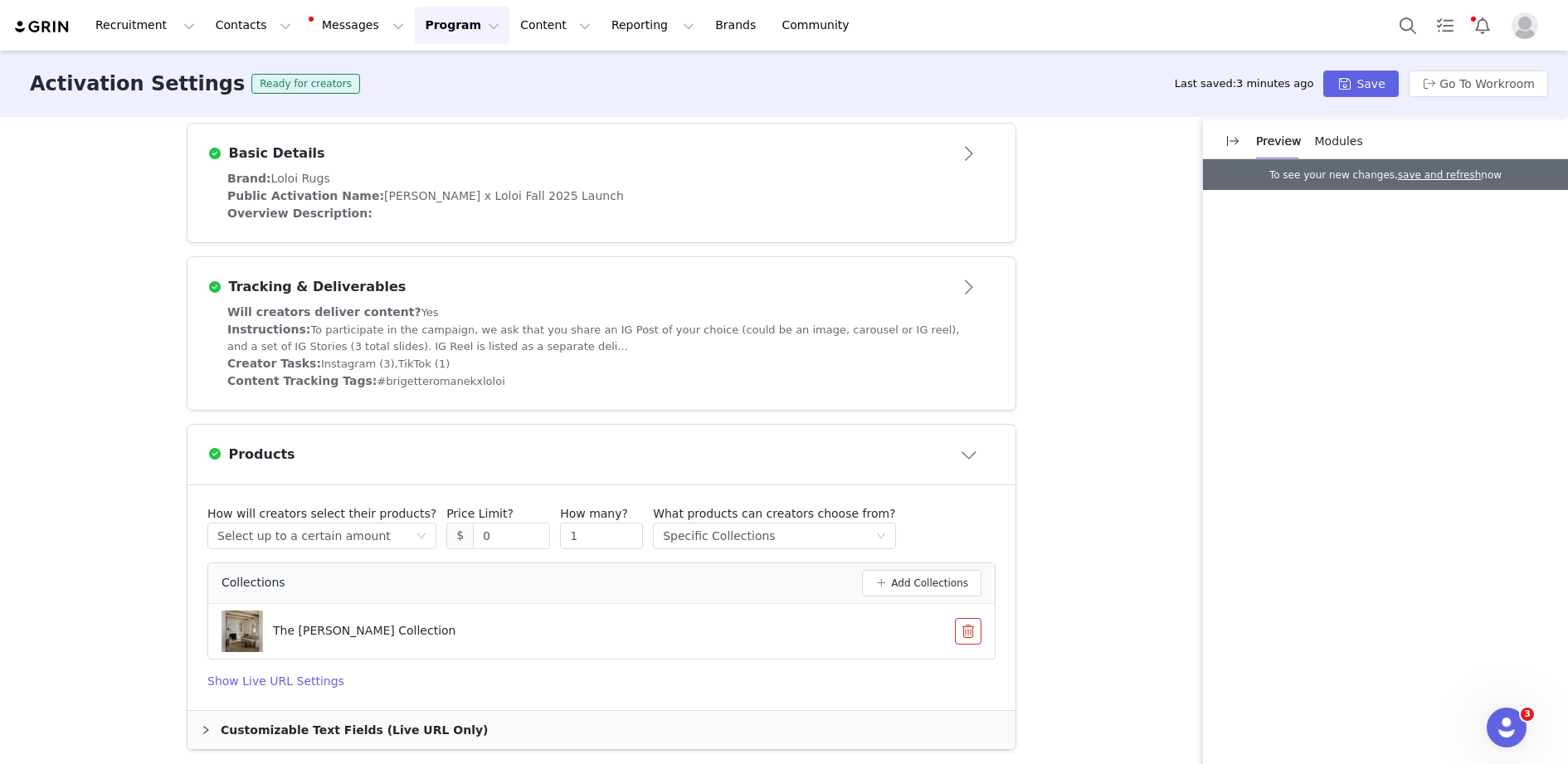
click at [972, 628] on button "button" at bounding box center [968, 631] width 26 height 26
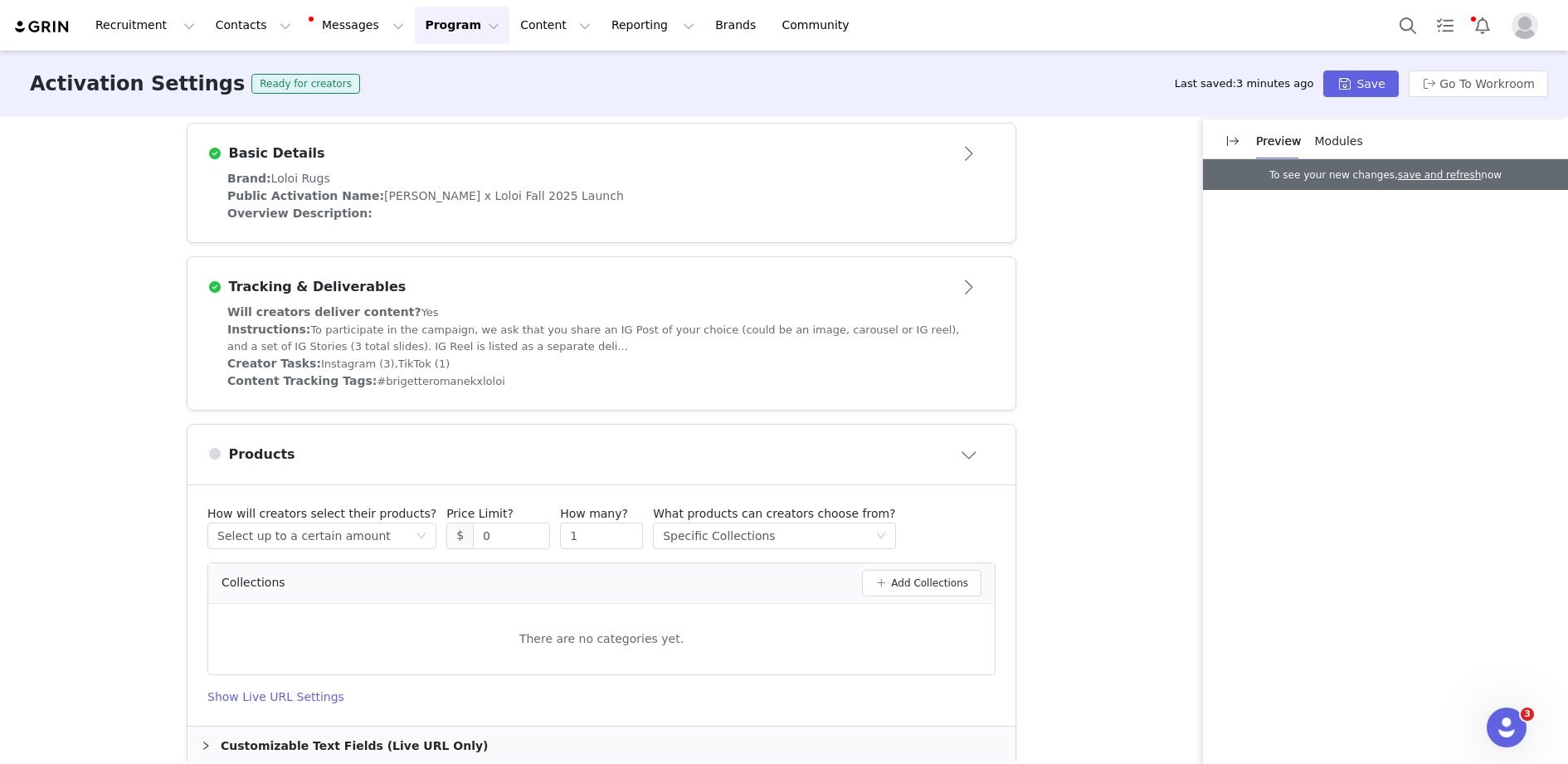
scroll to position [468, 0]
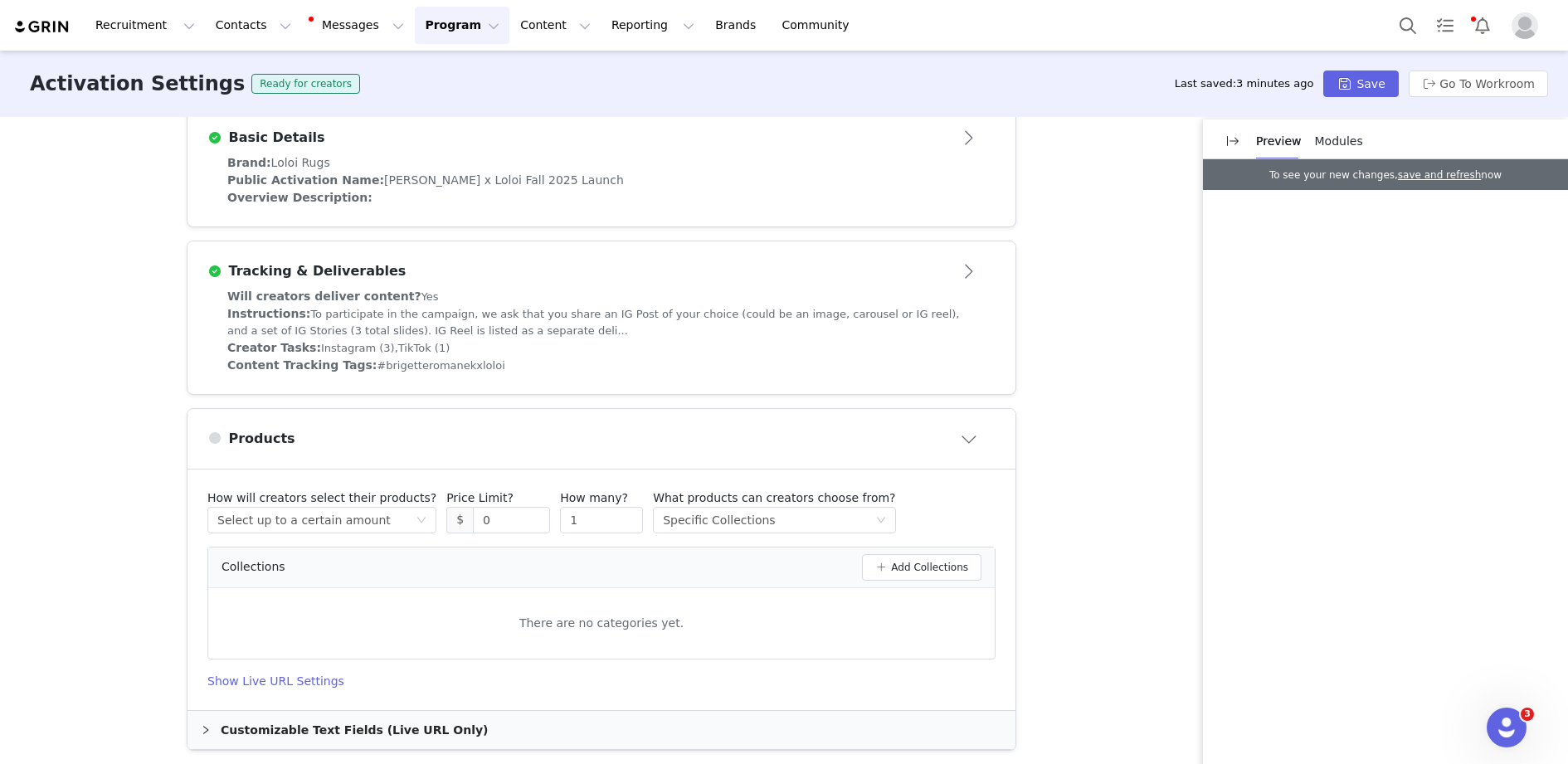
click at [873, 731] on div "Customizable Text Fields (Live URL Only)" at bounding box center [602, 730] width 828 height 38
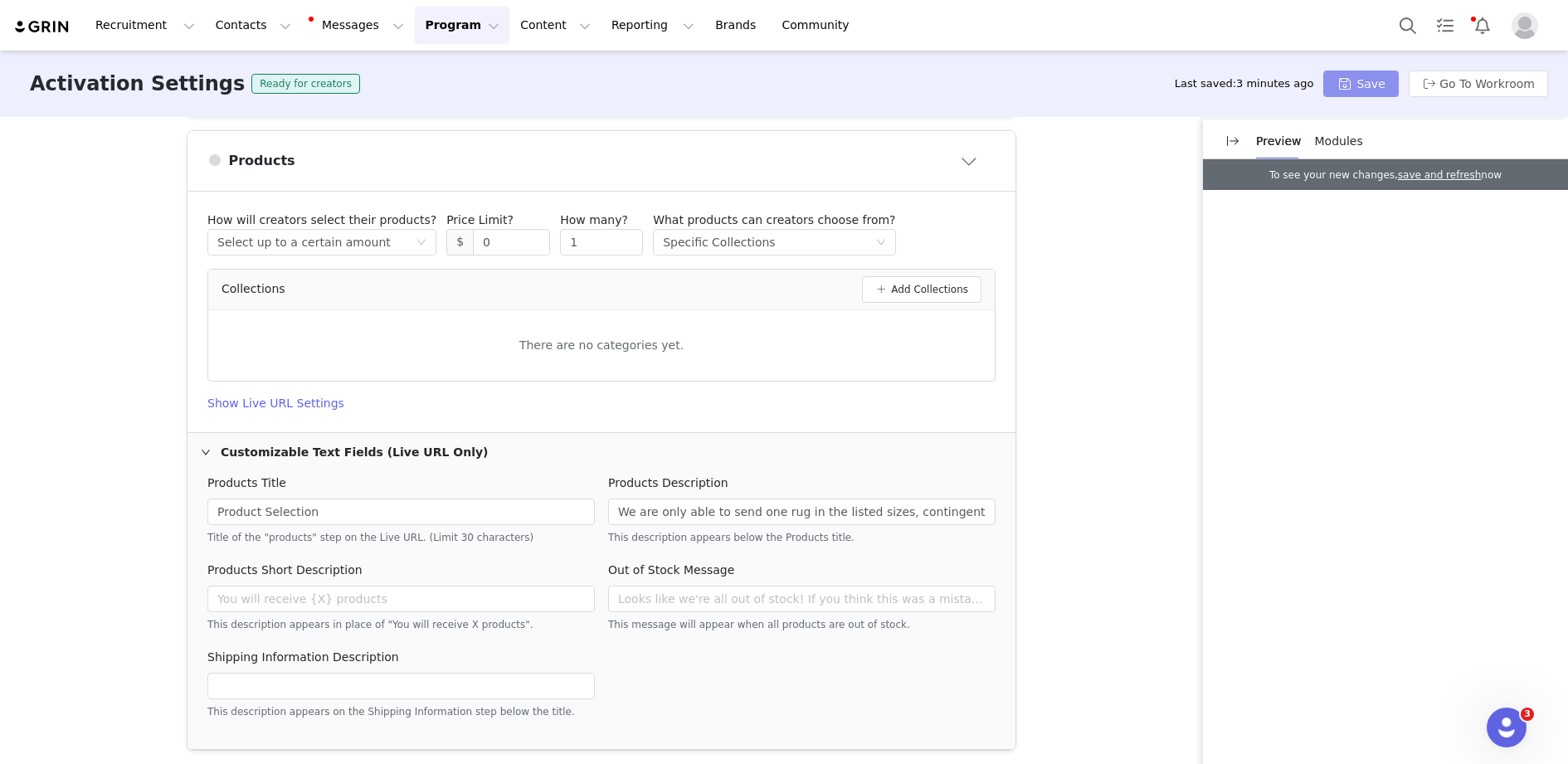
click at [1374, 87] on button "Save" at bounding box center [1361, 83] width 75 height 26
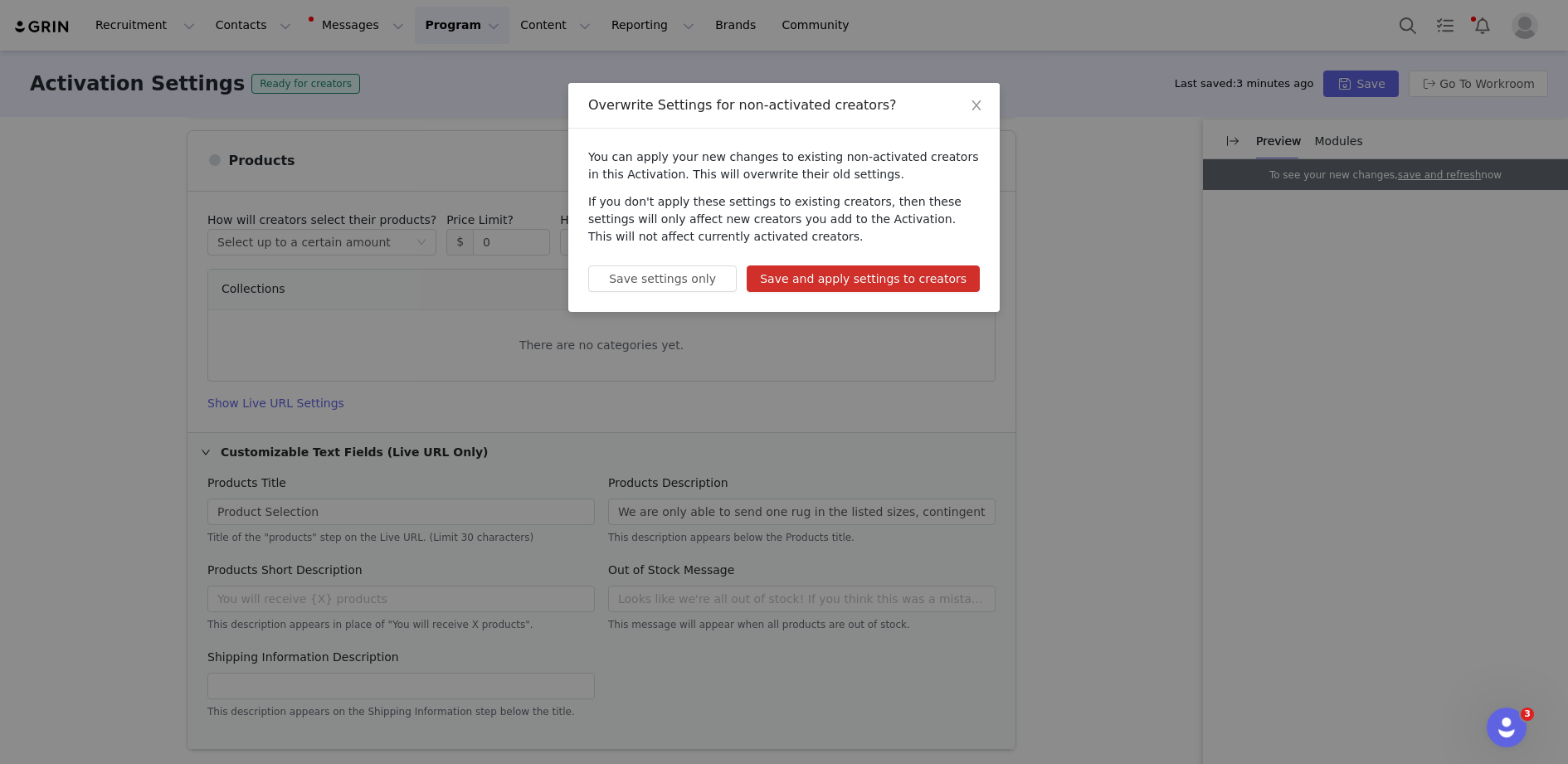
click at [939, 286] on button "Save and apply settings to creators" at bounding box center [863, 278] width 233 height 26
